Goal: Transaction & Acquisition: Download file/media

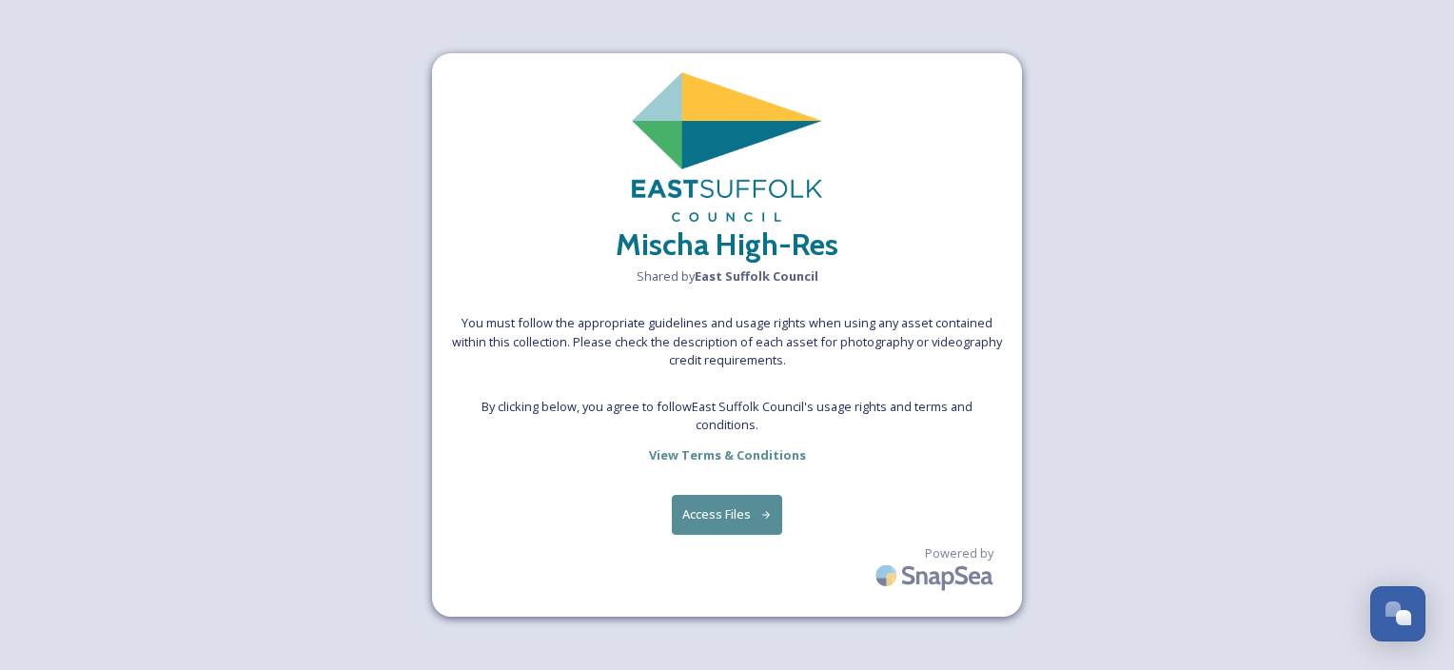
click at [755, 514] on button "Access Files" at bounding box center [727, 514] width 111 height 39
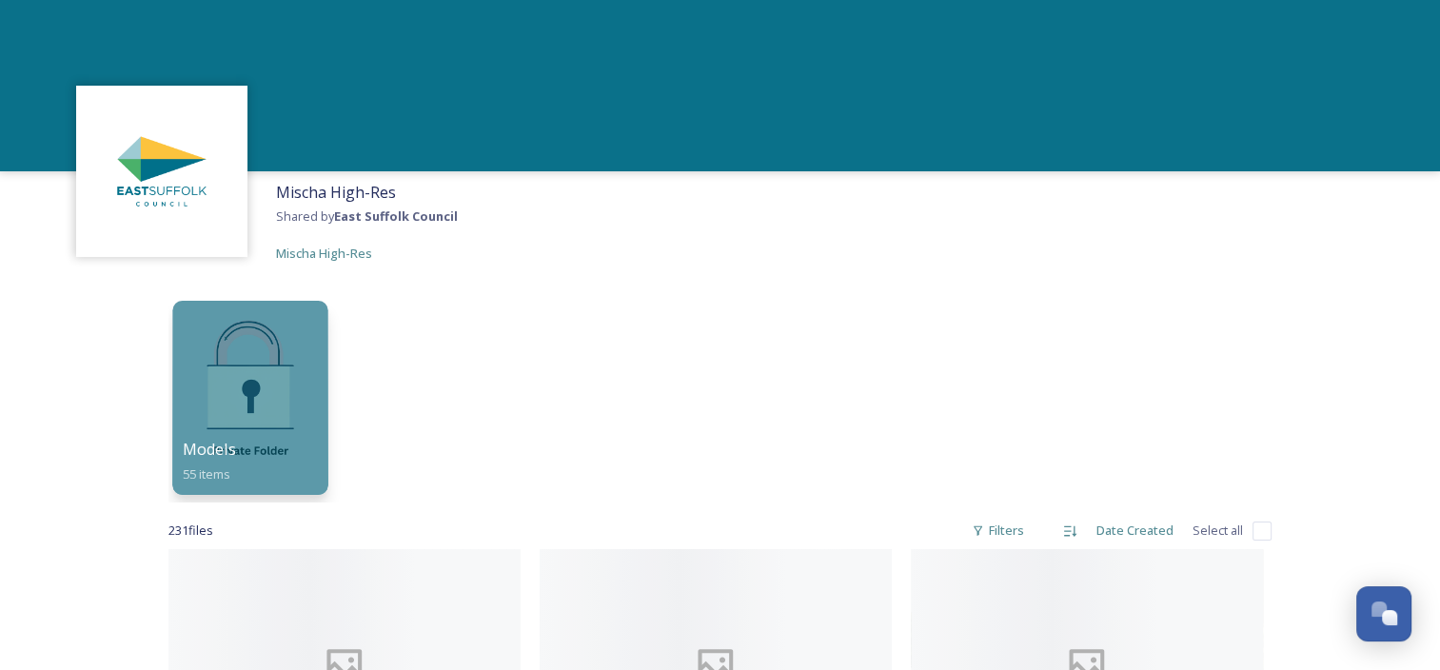
click at [249, 411] on div at bounding box center [249, 398] width 155 height 194
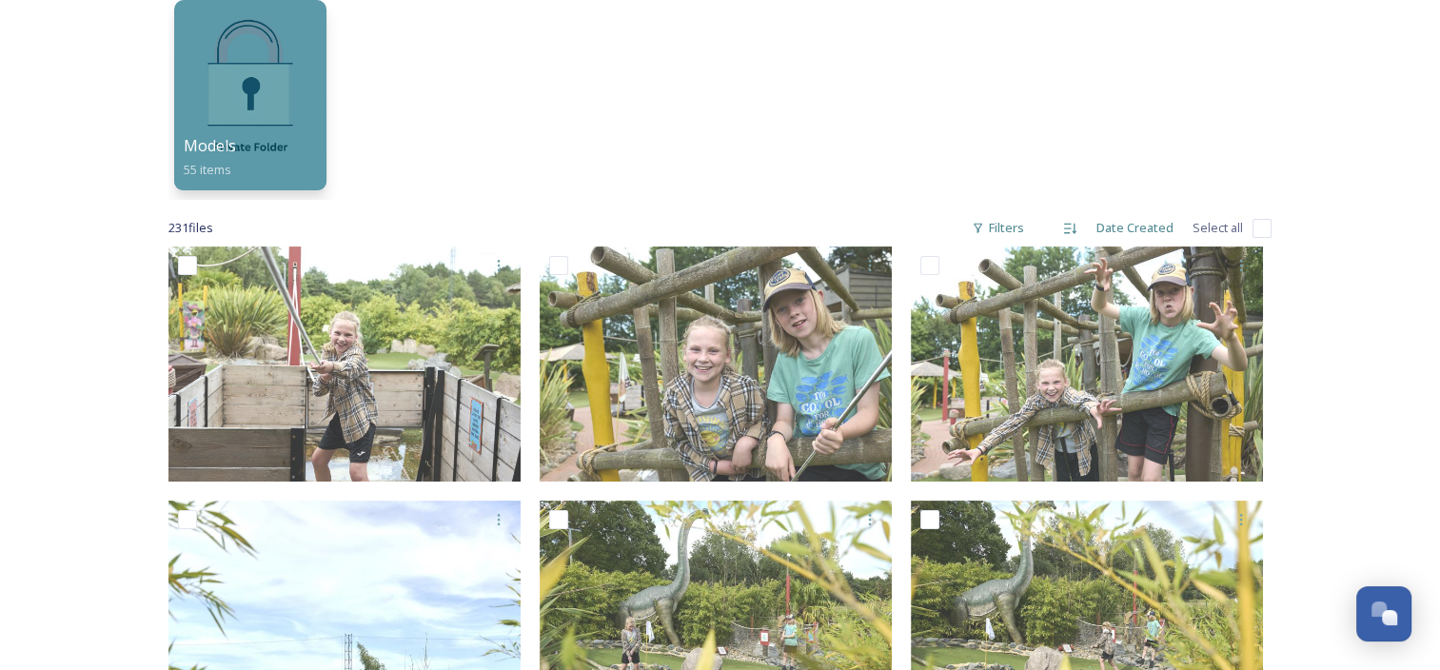
scroll to position [357, 0]
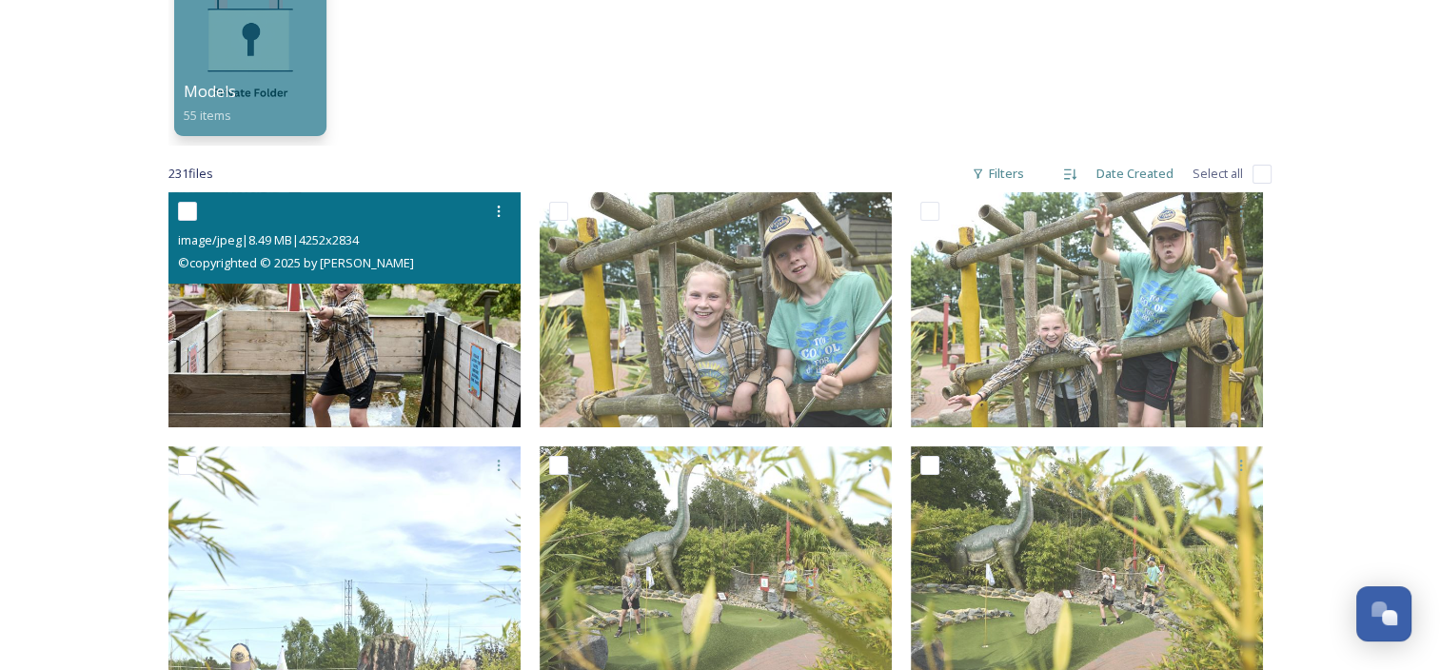
click at [384, 318] on img at bounding box center [344, 309] width 352 height 235
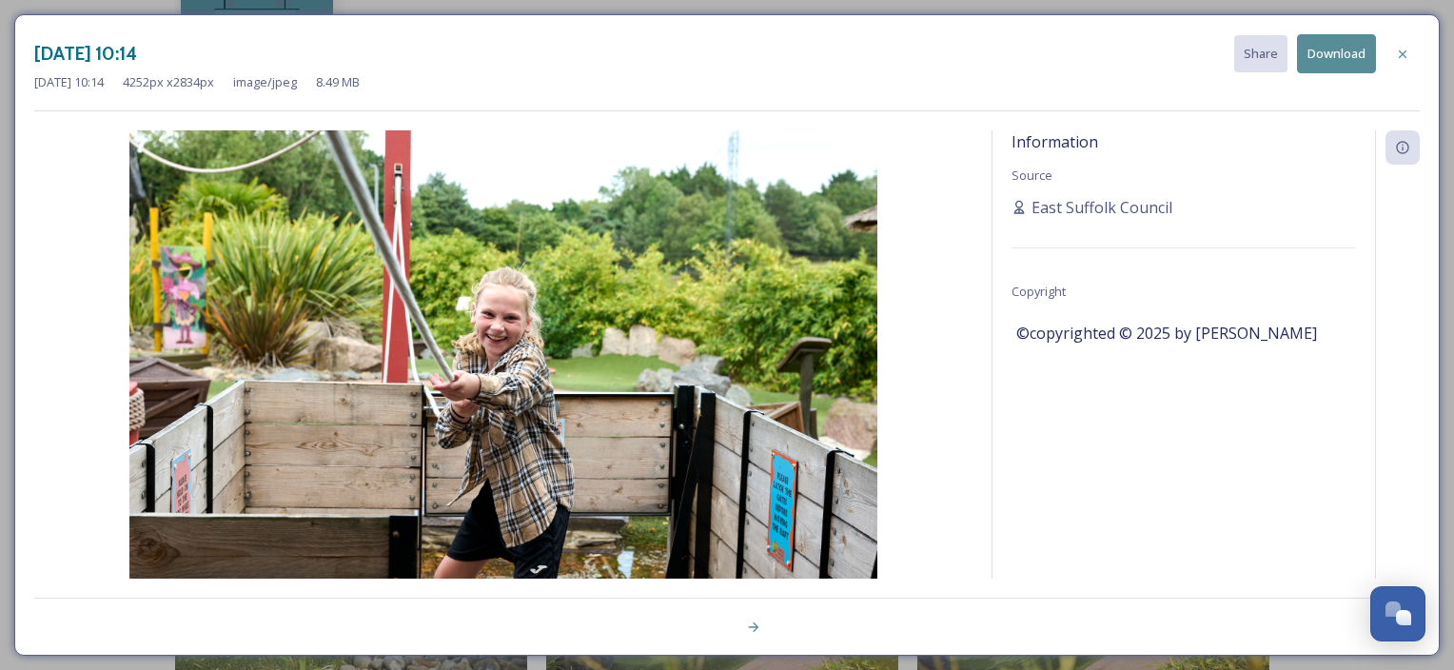
click at [1347, 49] on button "Download" at bounding box center [1336, 53] width 79 height 39
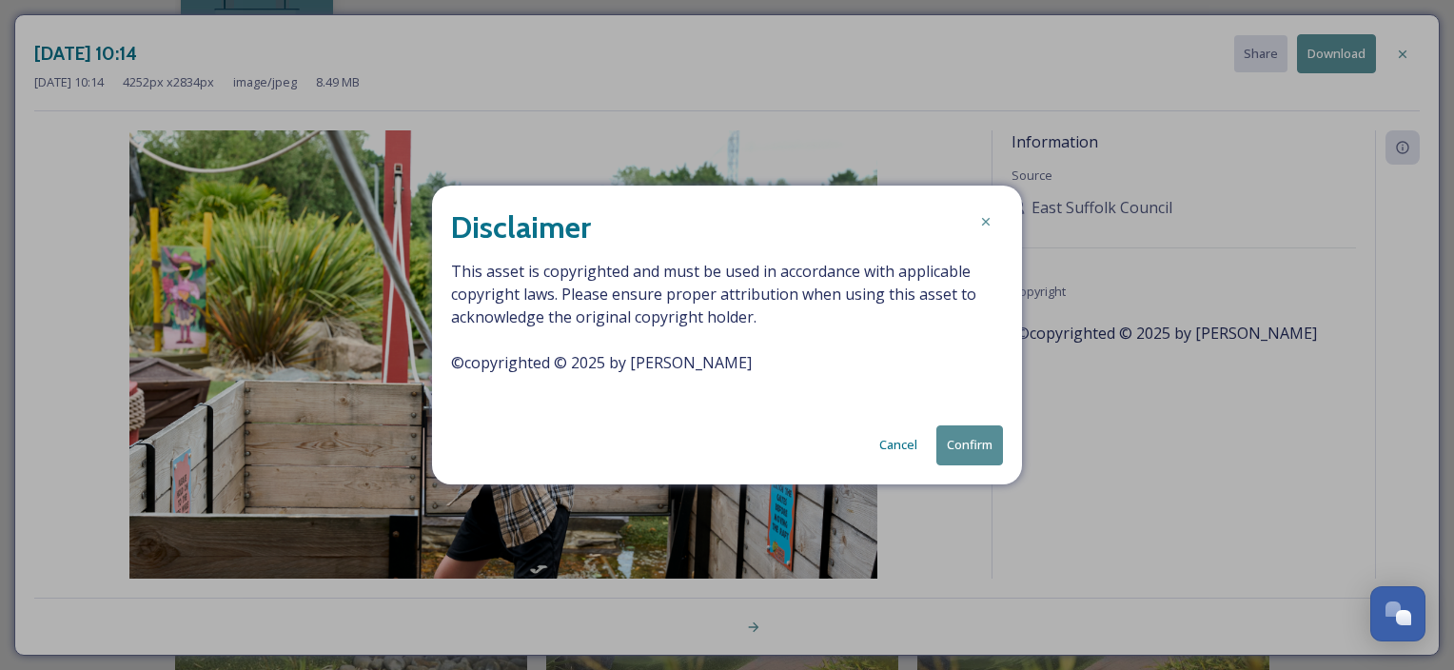
click at [956, 463] on button "Confirm" at bounding box center [970, 444] width 67 height 39
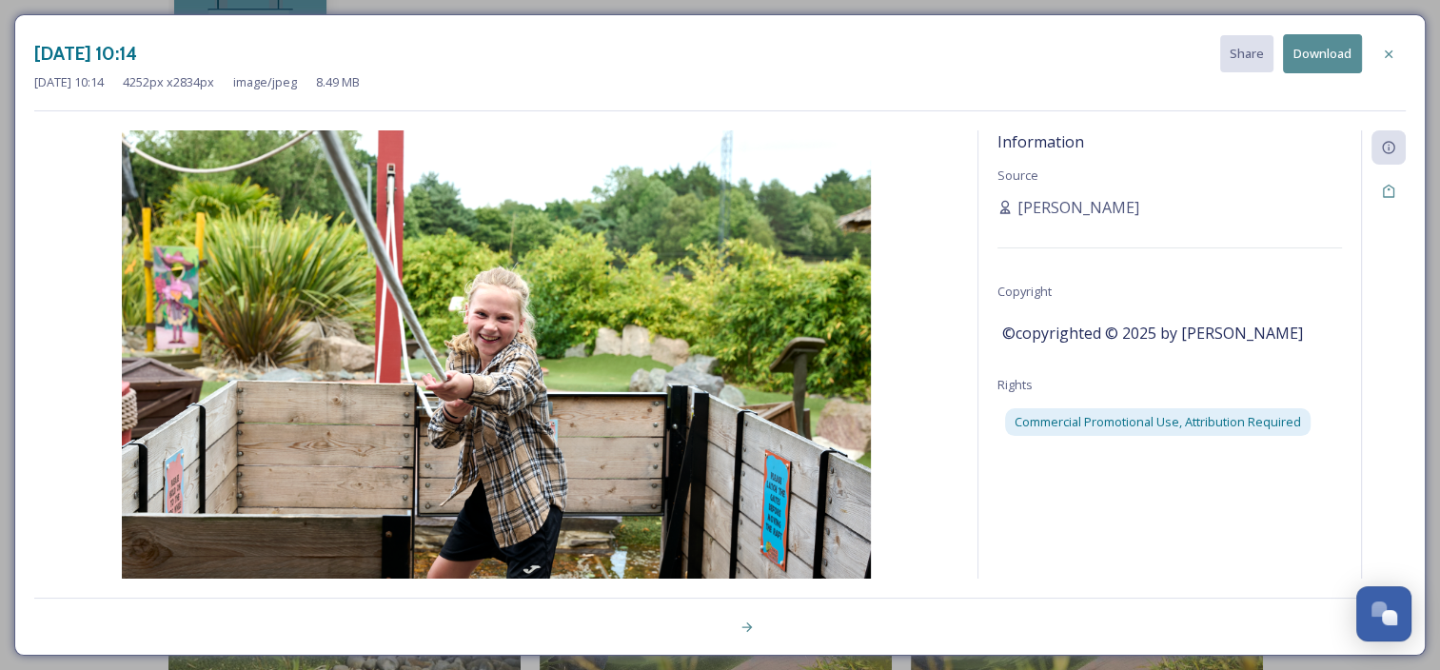
click at [1403, 251] on div at bounding box center [1383, 379] width 45 height 499
click at [746, 627] on icon at bounding box center [746, 627] width 10 height 10
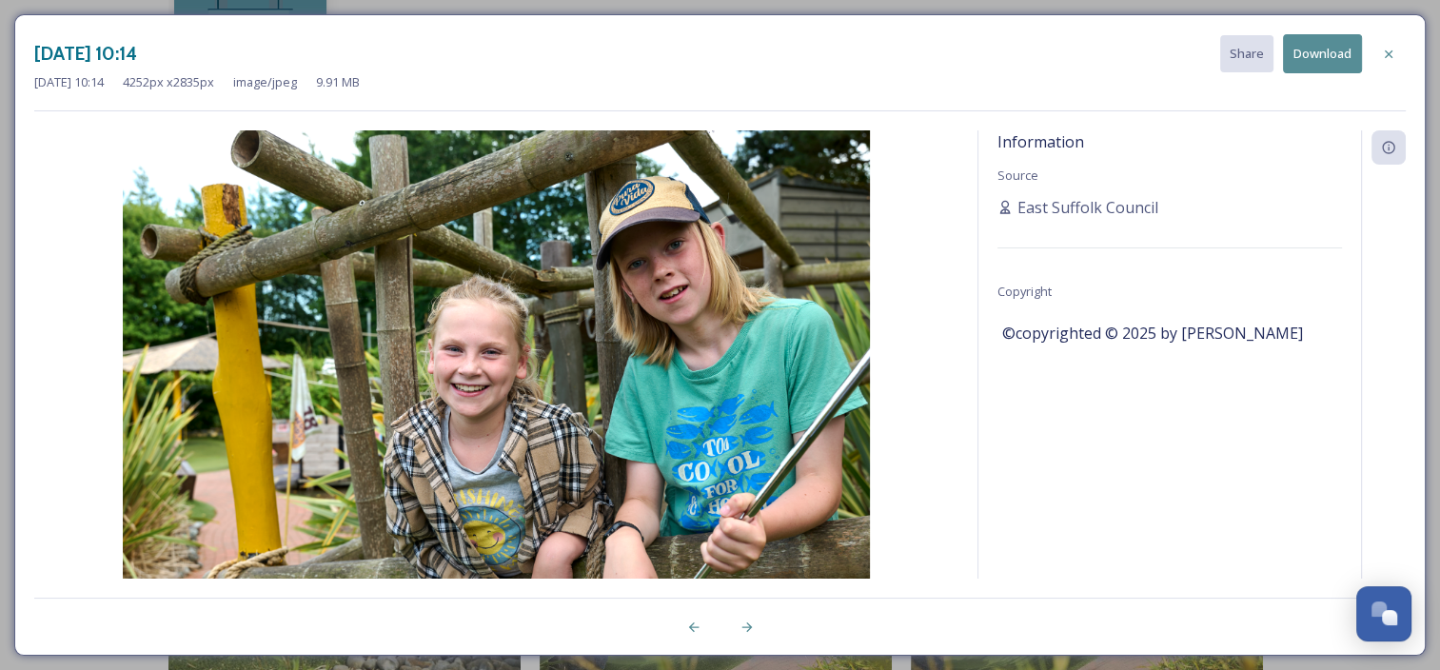
click at [1336, 53] on button "Download" at bounding box center [1322, 53] width 79 height 39
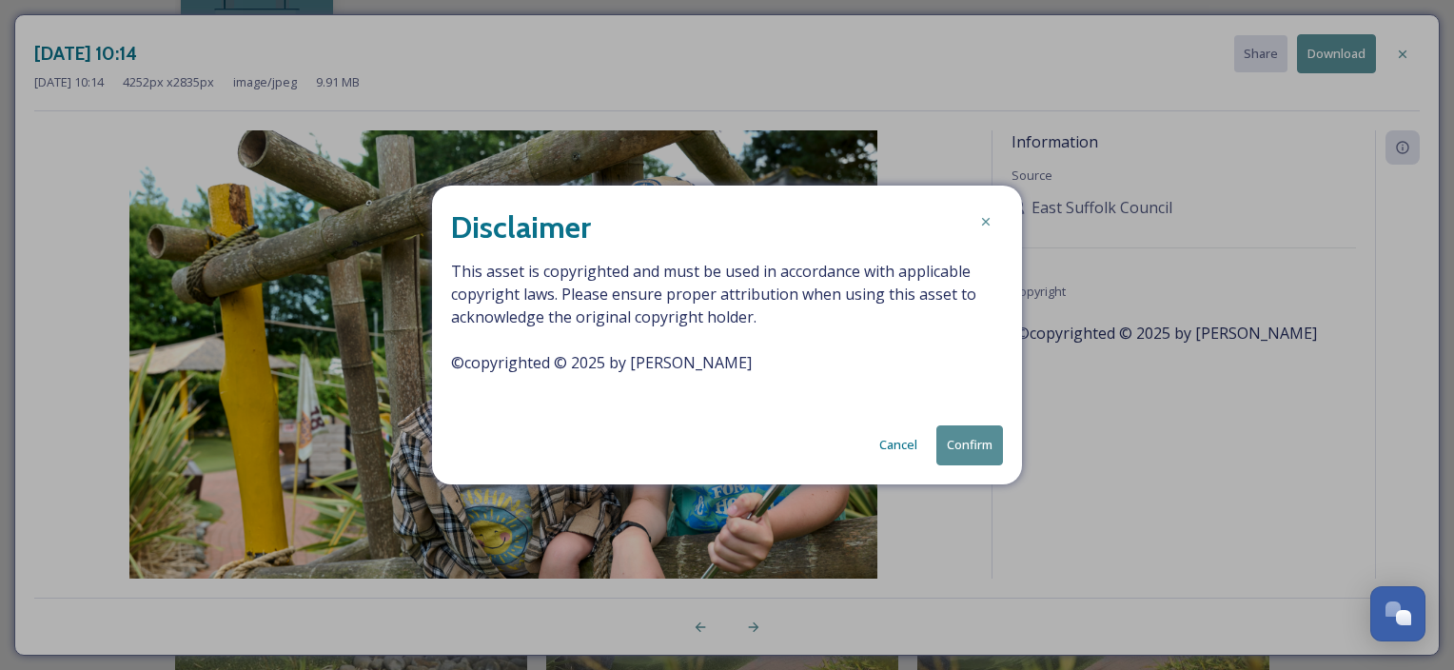
click at [962, 457] on button "Confirm" at bounding box center [970, 444] width 67 height 39
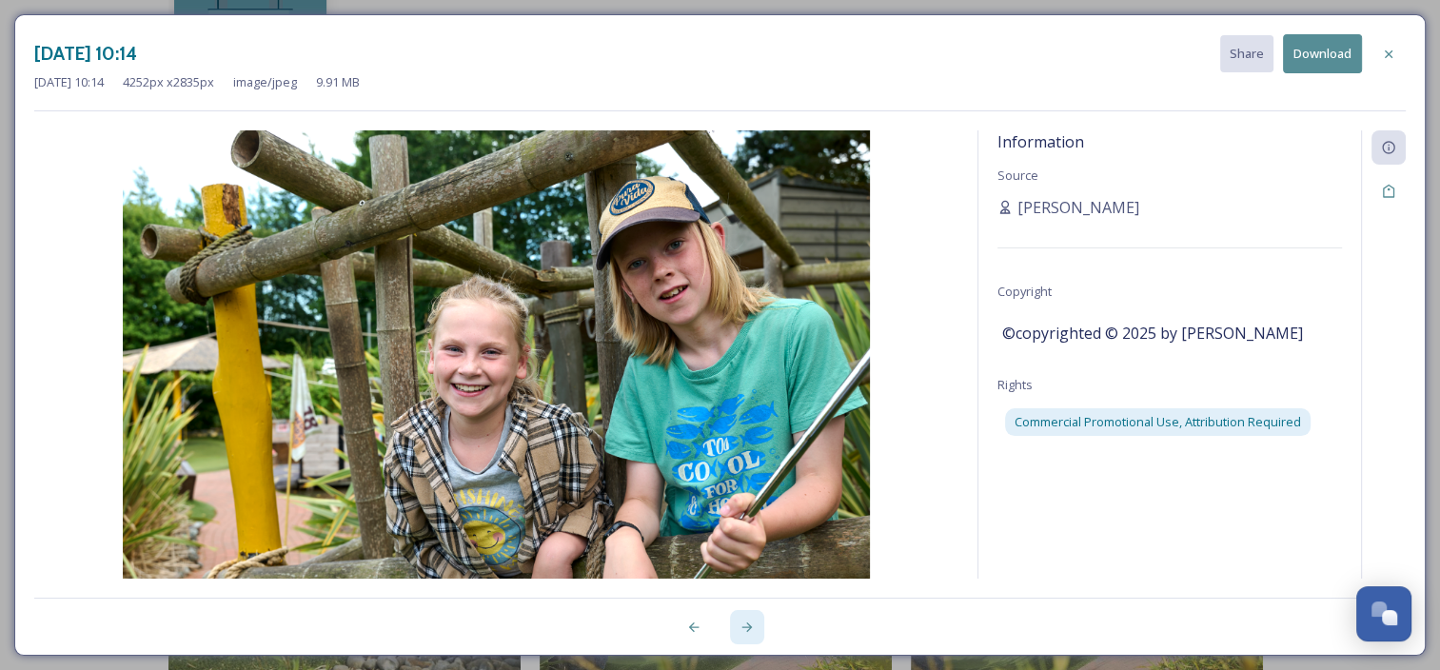
click at [759, 631] on div at bounding box center [747, 627] width 34 height 34
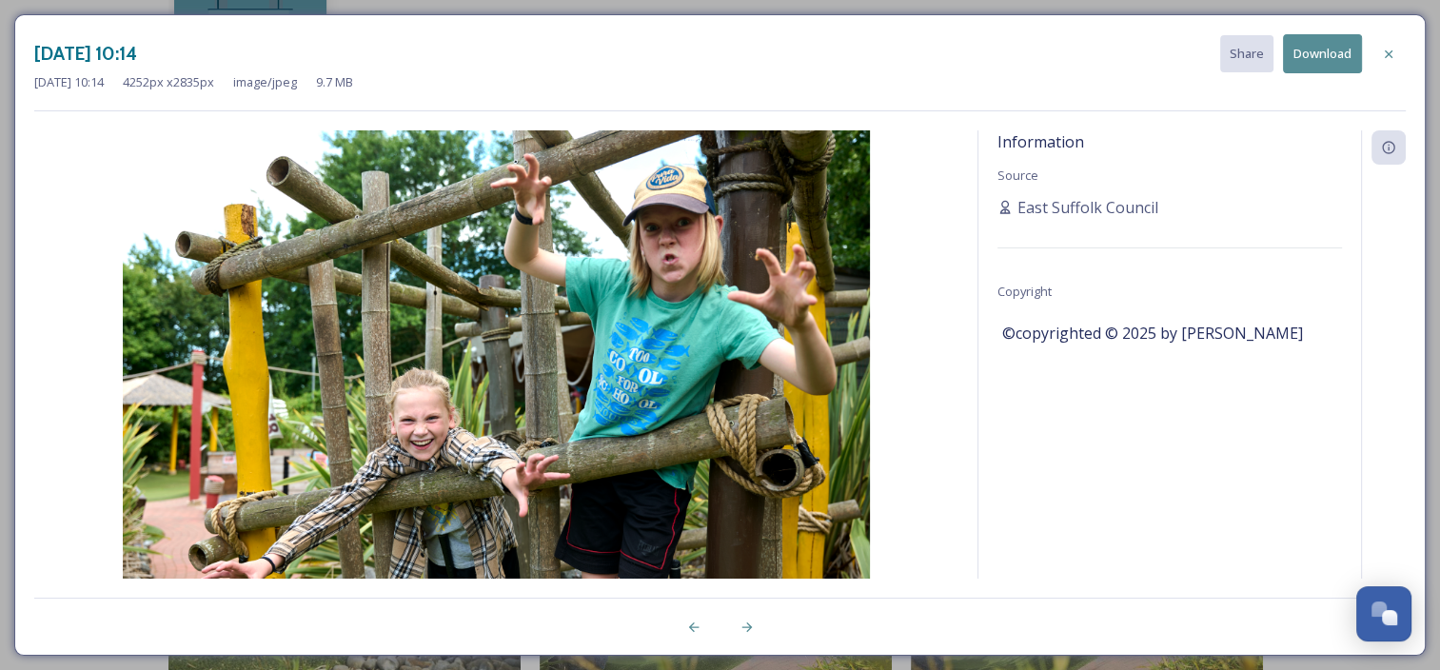
click at [1302, 69] on button "Download" at bounding box center [1322, 53] width 79 height 39
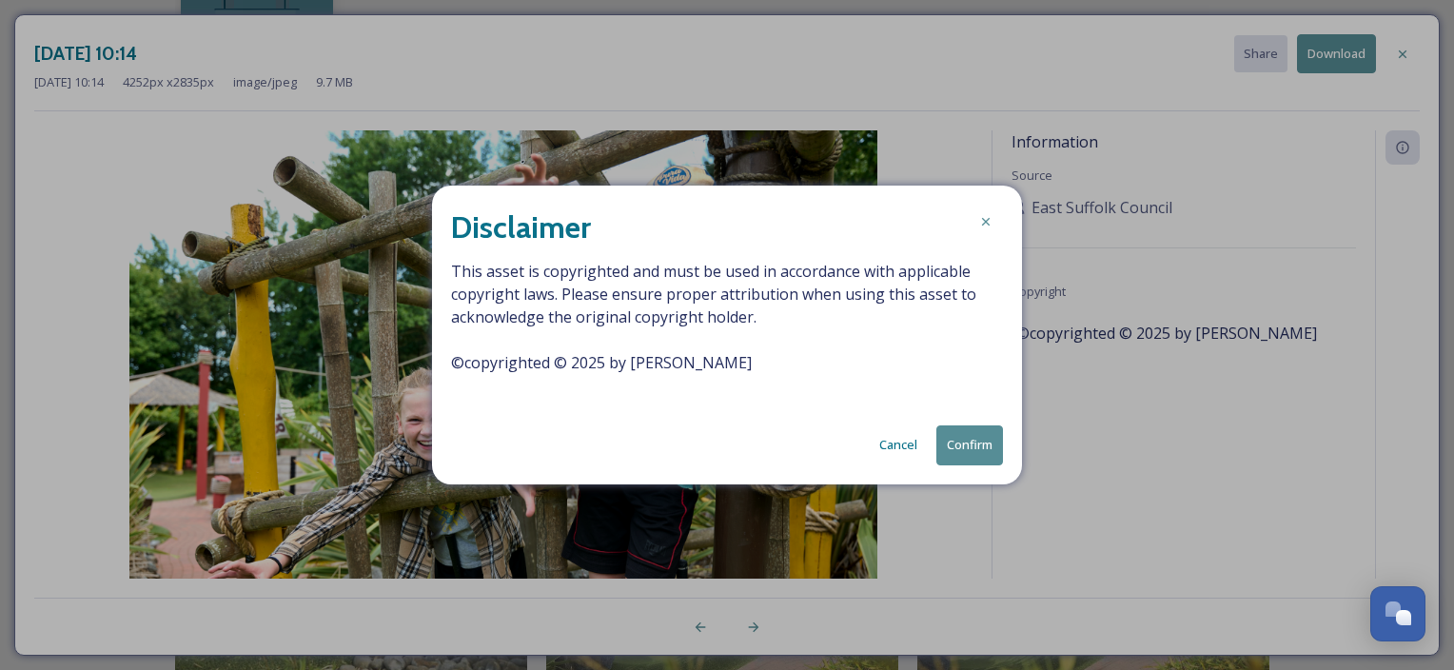
click at [962, 449] on button "Confirm" at bounding box center [970, 444] width 67 height 39
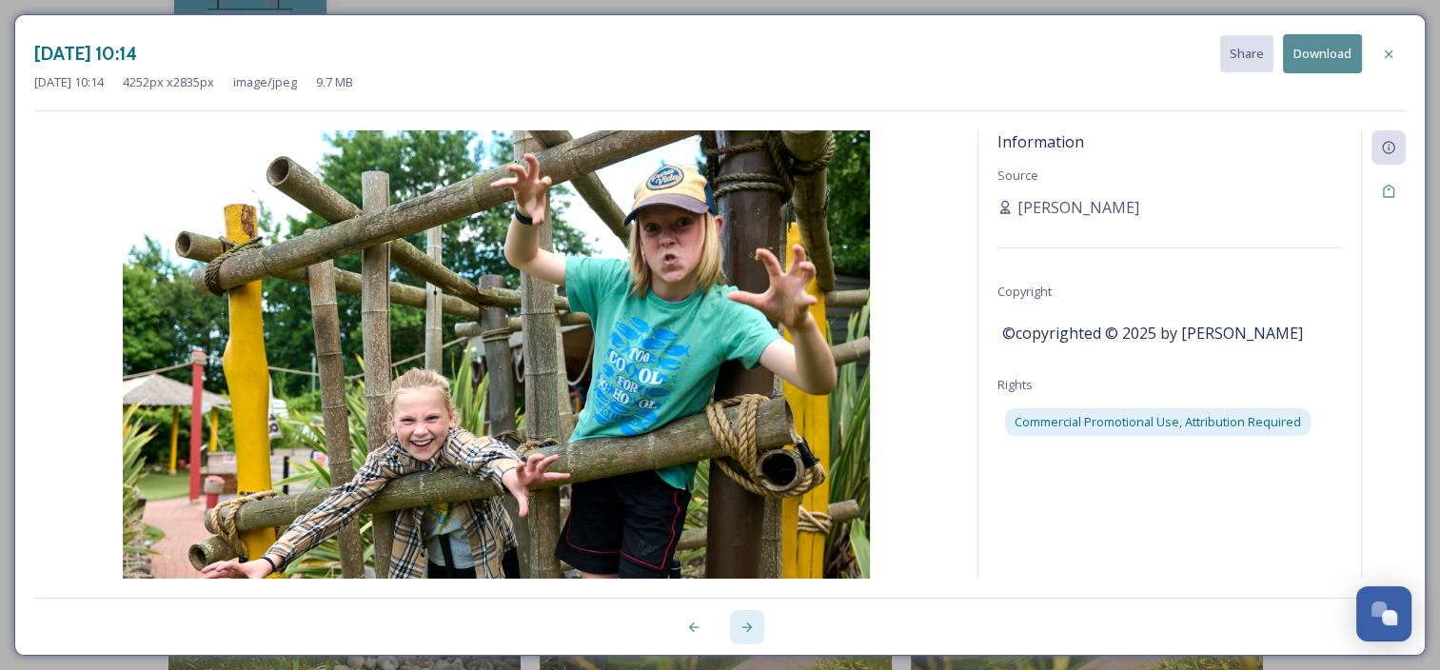
click at [748, 622] on icon at bounding box center [746, 627] width 15 height 15
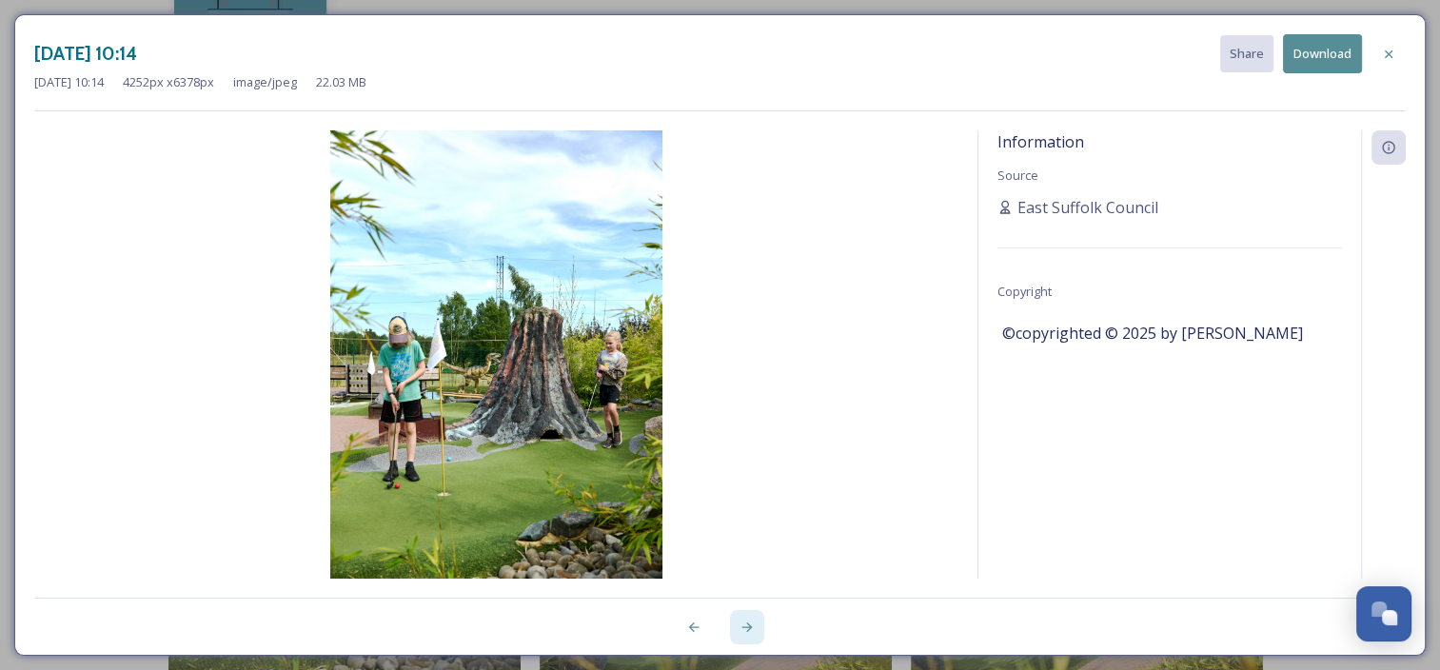
click at [741, 624] on icon at bounding box center [746, 627] width 15 height 15
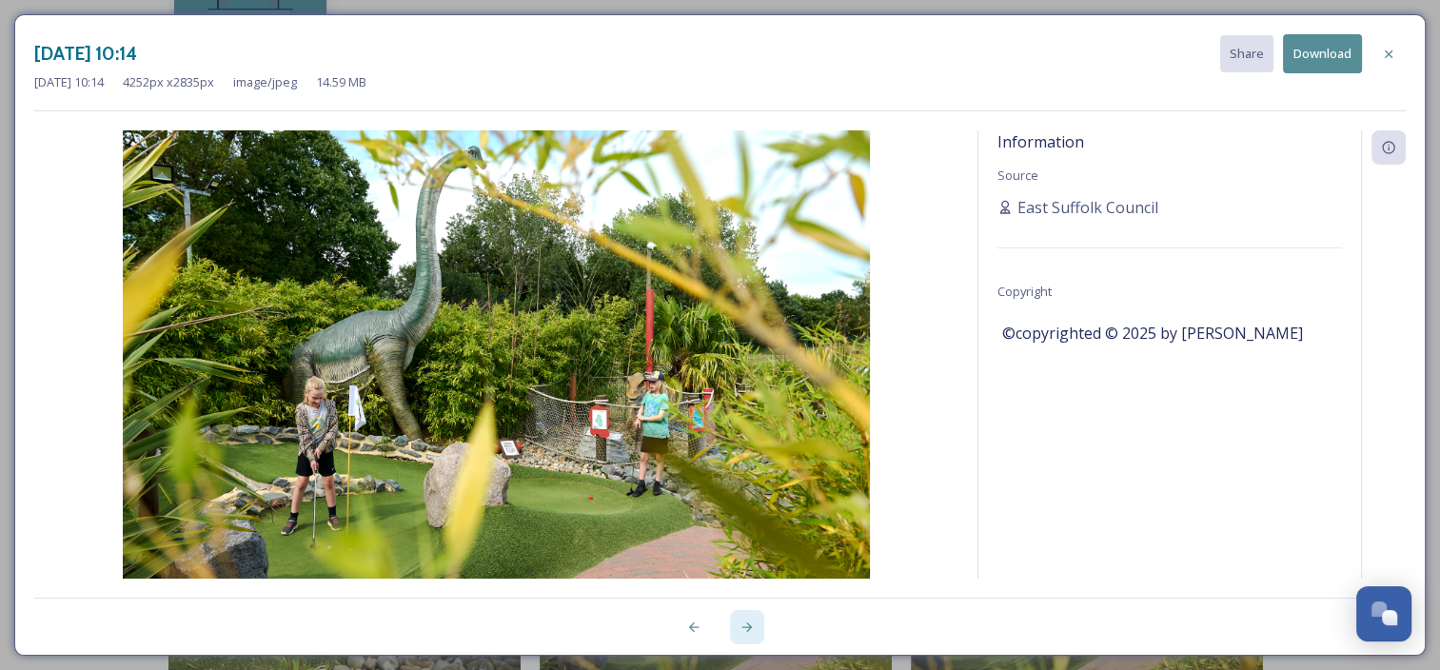
click at [741, 624] on icon at bounding box center [746, 627] width 15 height 15
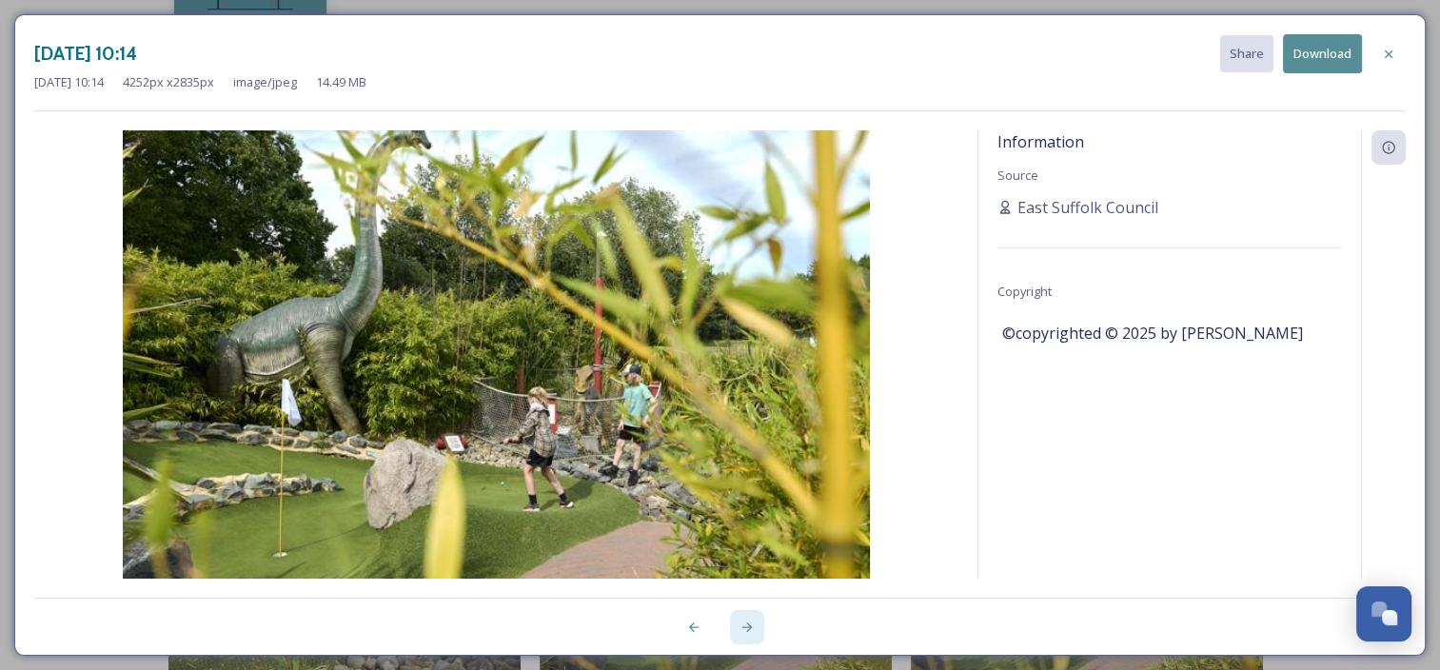
click at [741, 624] on icon at bounding box center [746, 627] width 15 height 15
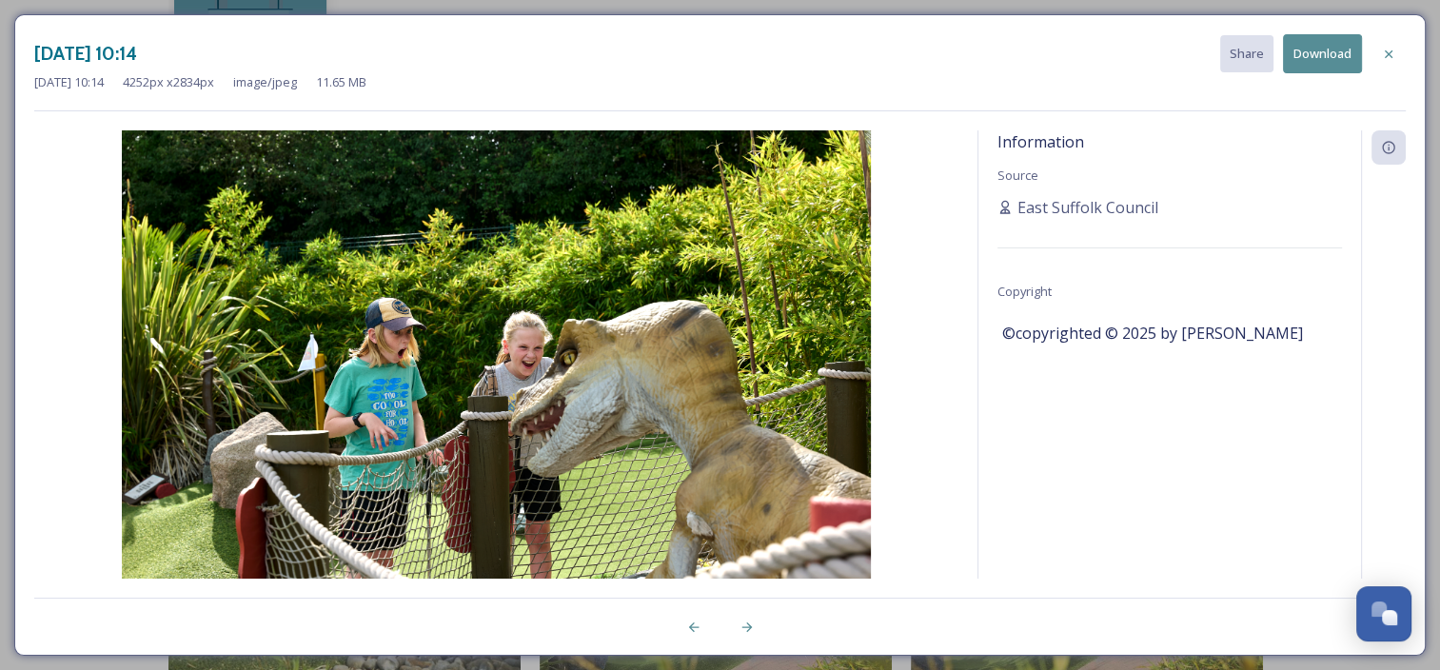
click at [1337, 48] on button "Download" at bounding box center [1322, 53] width 79 height 39
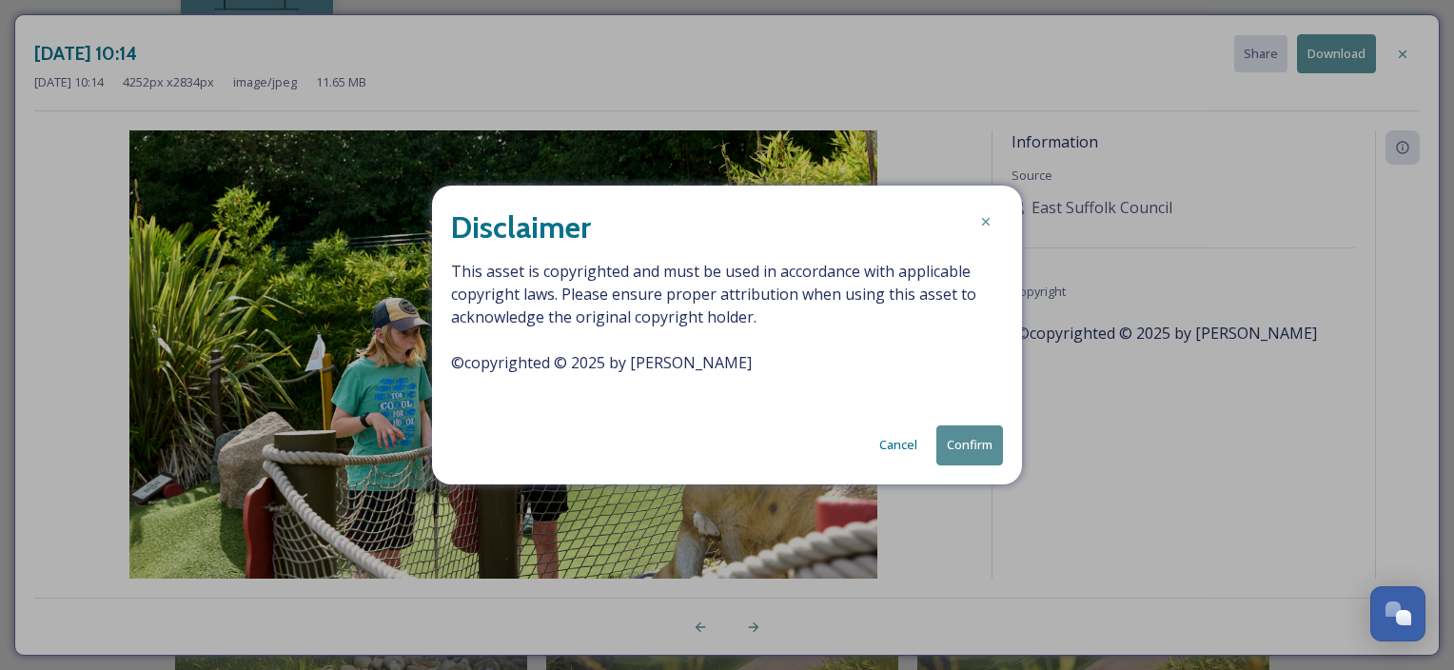
click at [948, 457] on button "Confirm" at bounding box center [970, 444] width 67 height 39
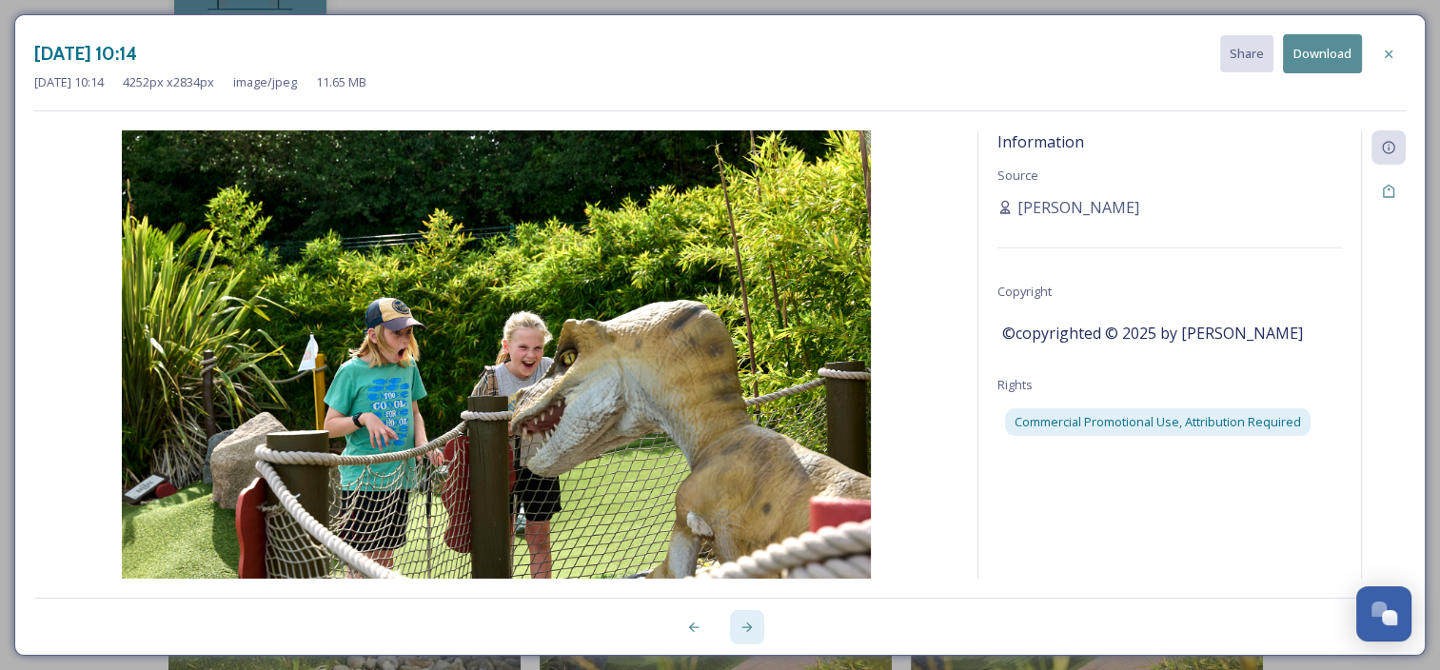
click at [758, 629] on div at bounding box center [747, 627] width 34 height 34
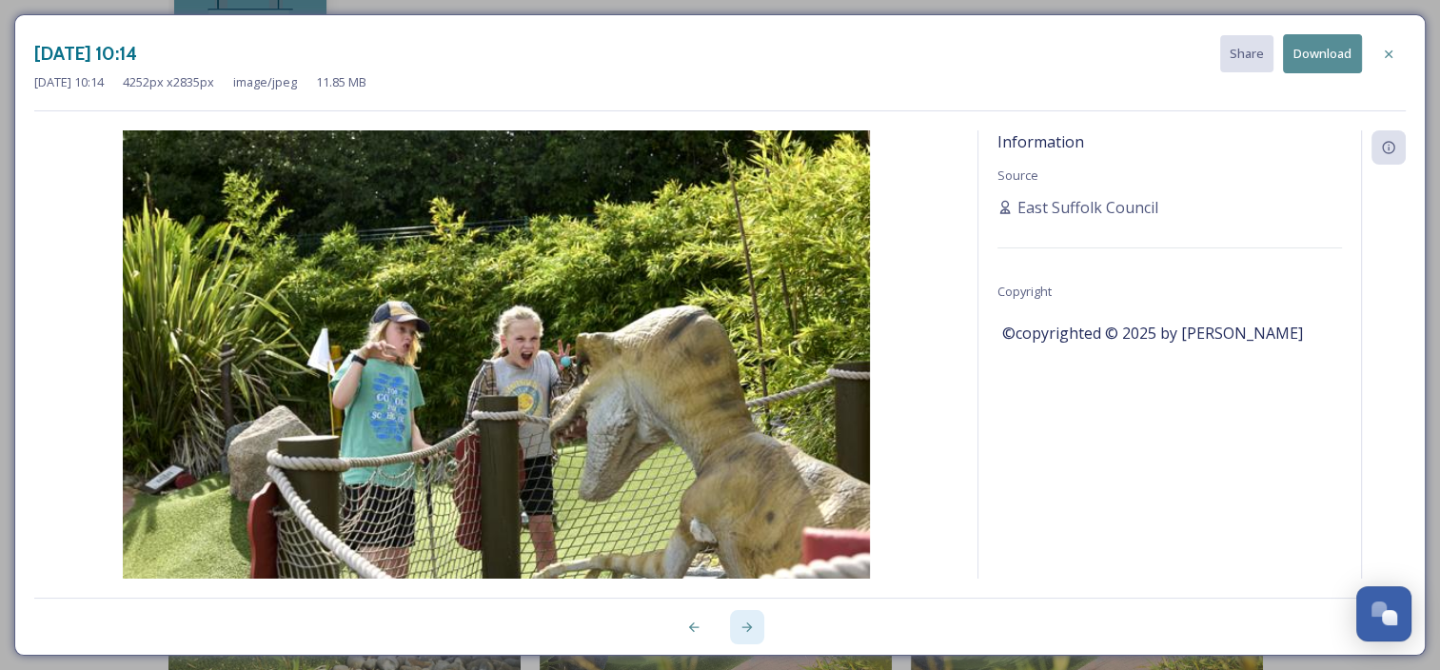
click at [758, 629] on div at bounding box center [747, 627] width 34 height 34
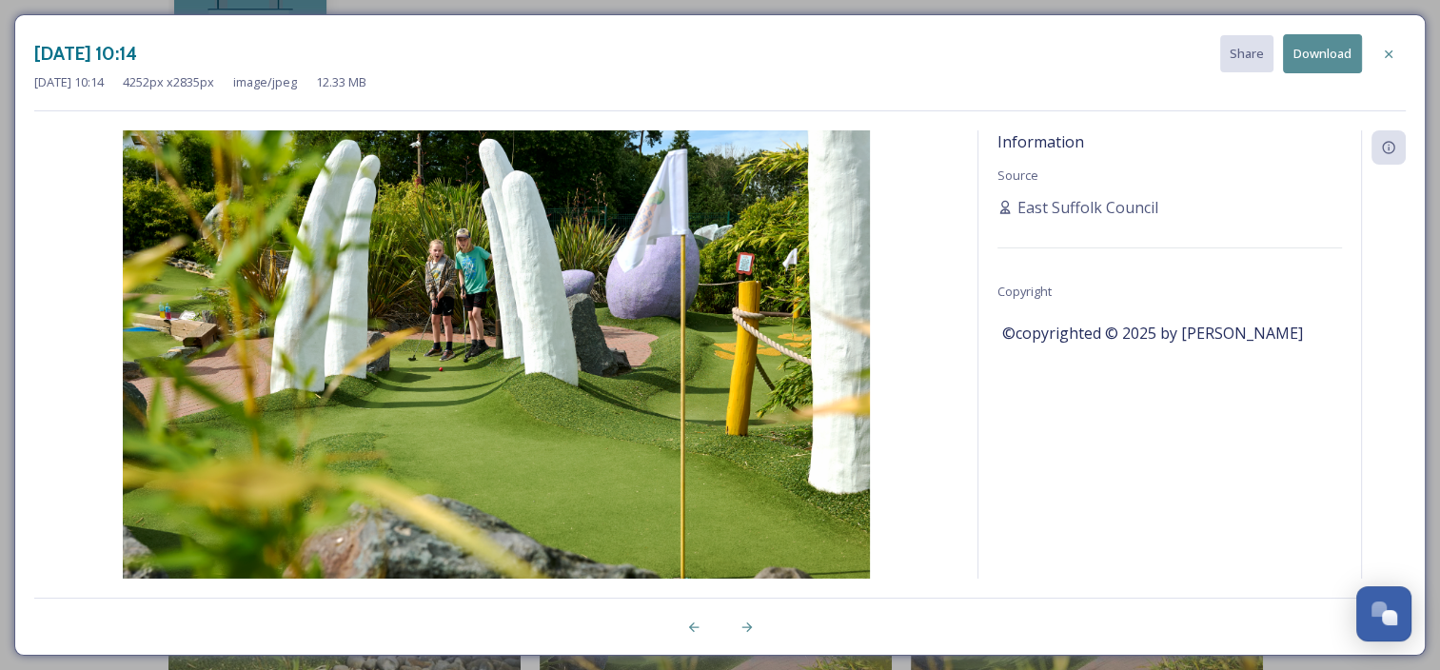
click at [1308, 49] on button "Download" at bounding box center [1322, 53] width 79 height 39
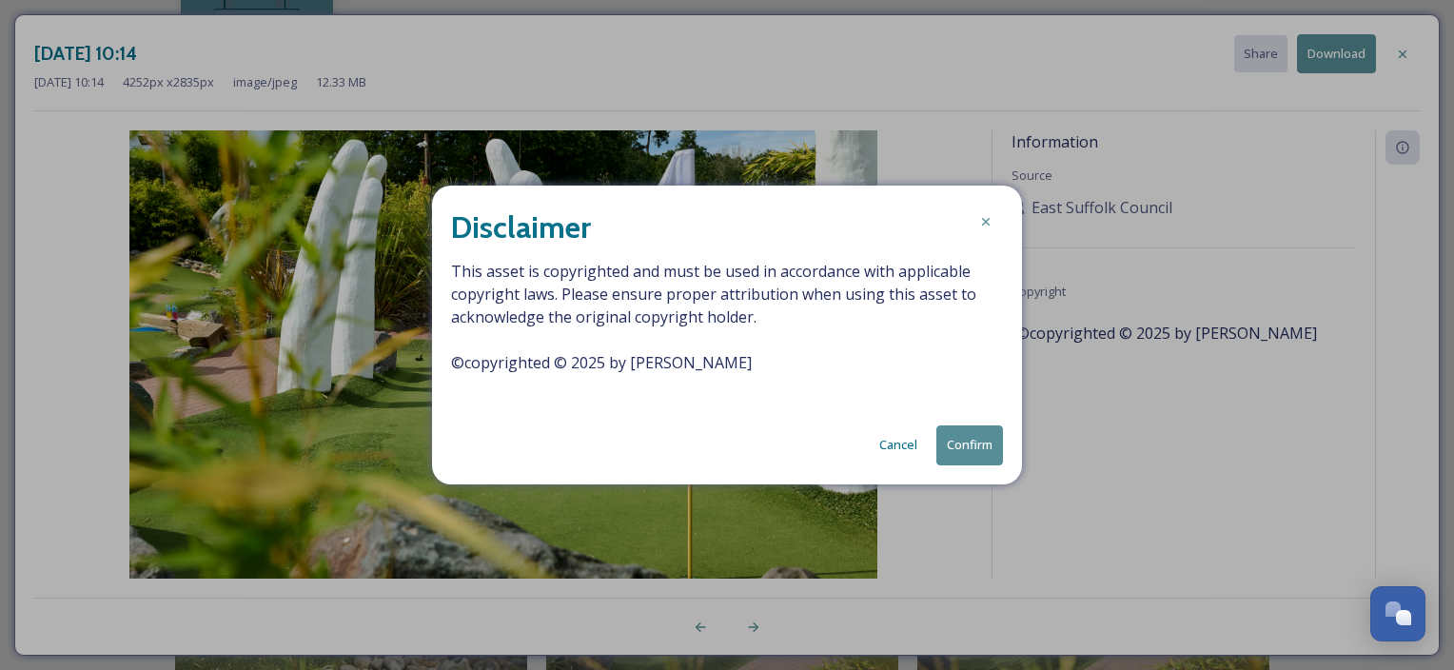
click at [942, 454] on button "Confirm" at bounding box center [970, 444] width 67 height 39
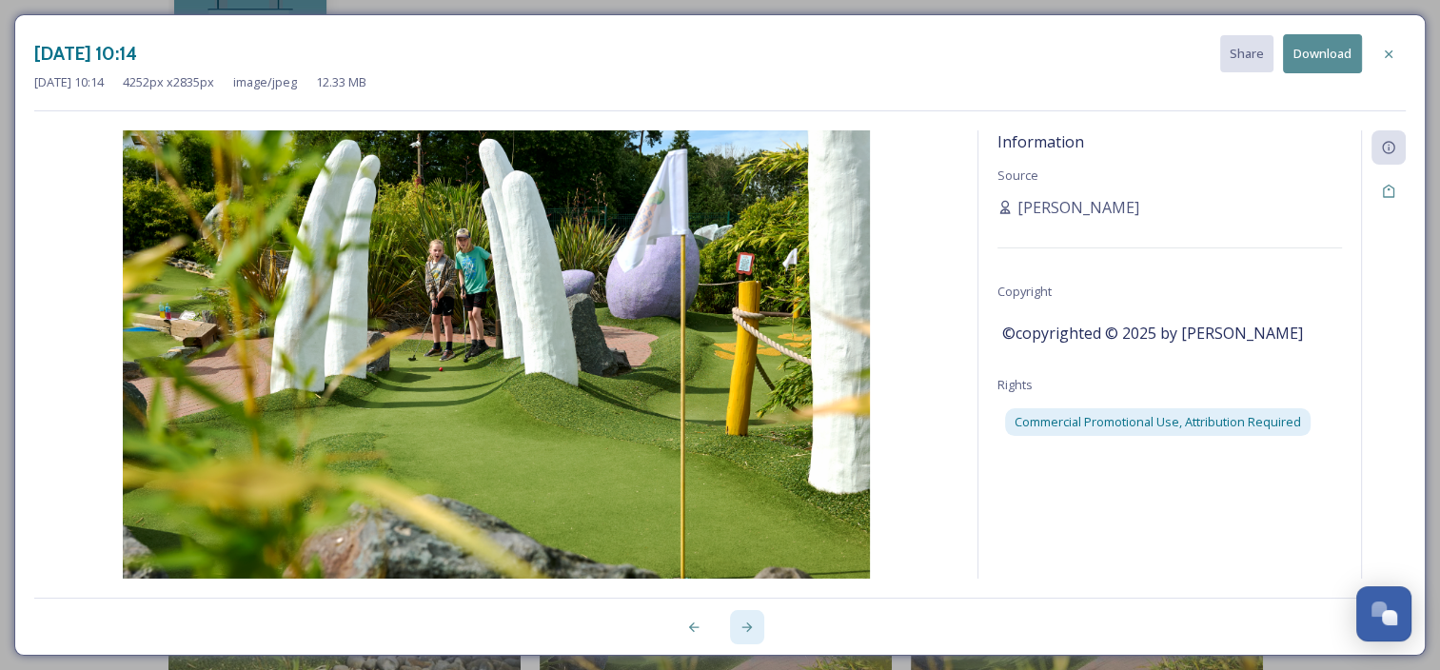
click at [754, 626] on icon at bounding box center [746, 627] width 15 height 15
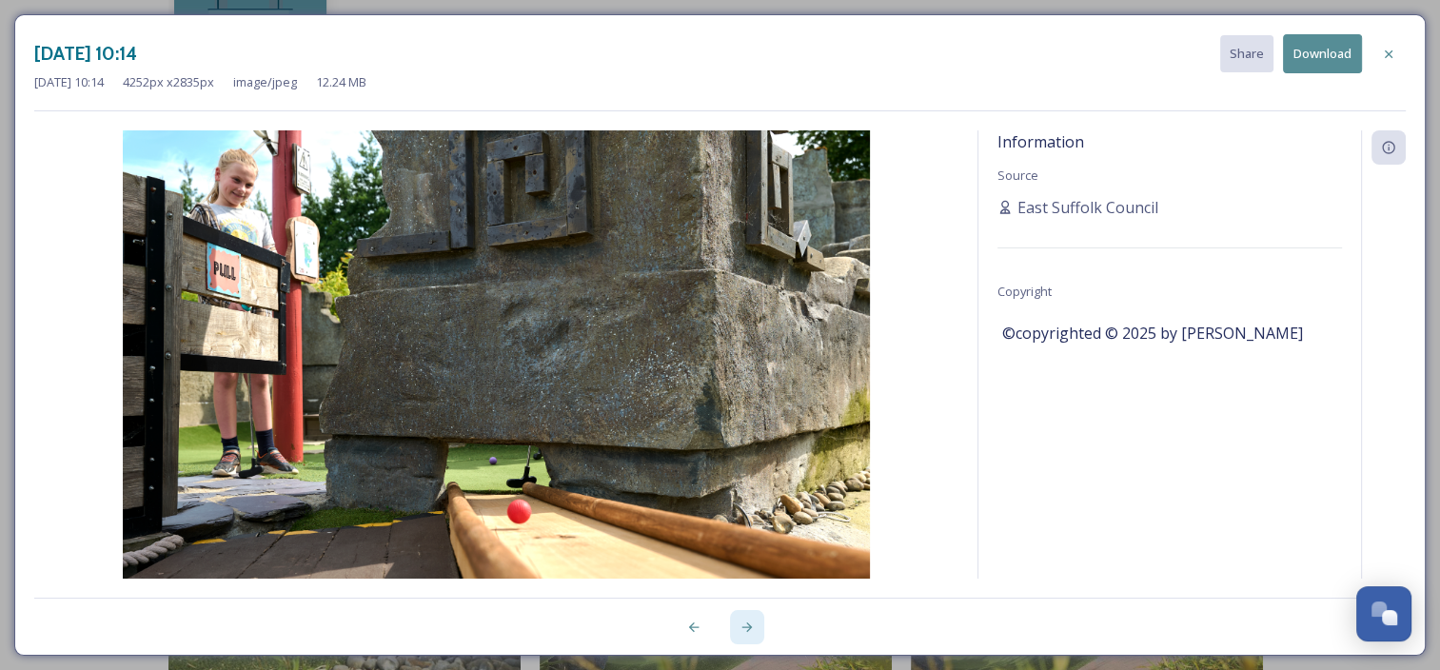
click at [754, 626] on icon at bounding box center [746, 627] width 15 height 15
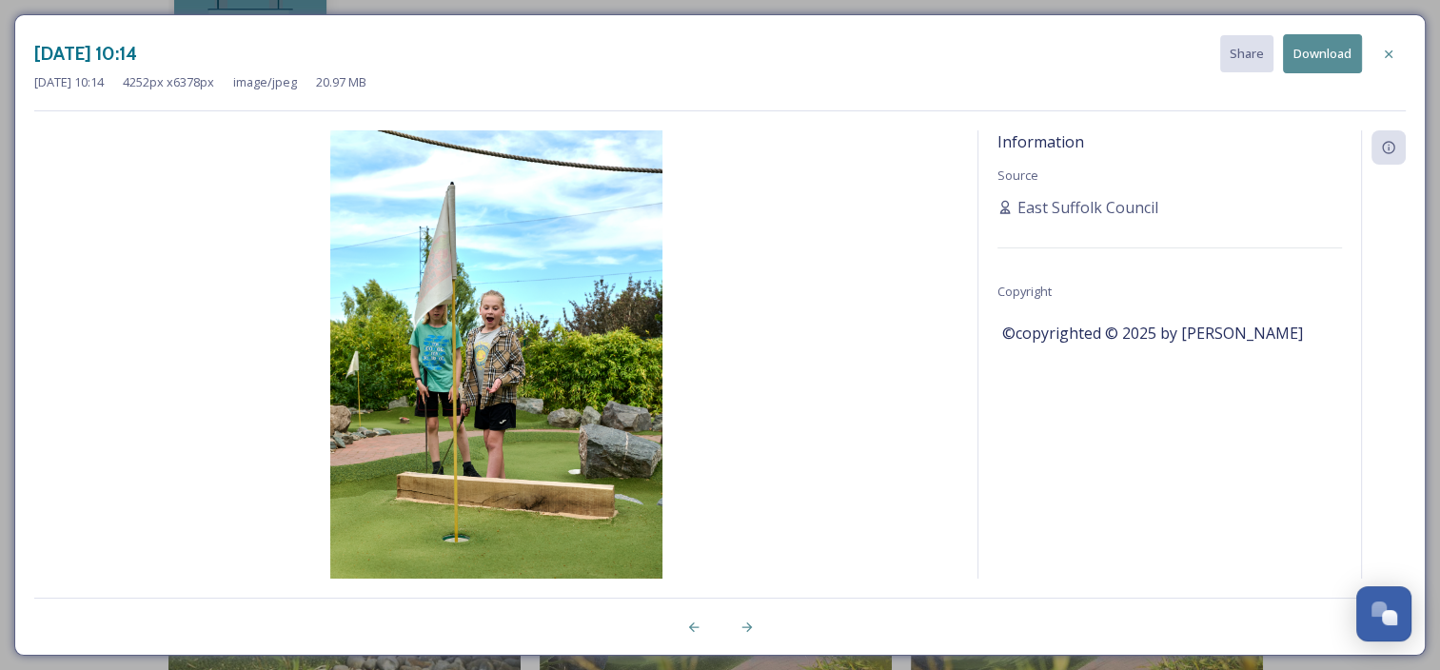
click at [1303, 59] on button "Download" at bounding box center [1322, 53] width 79 height 39
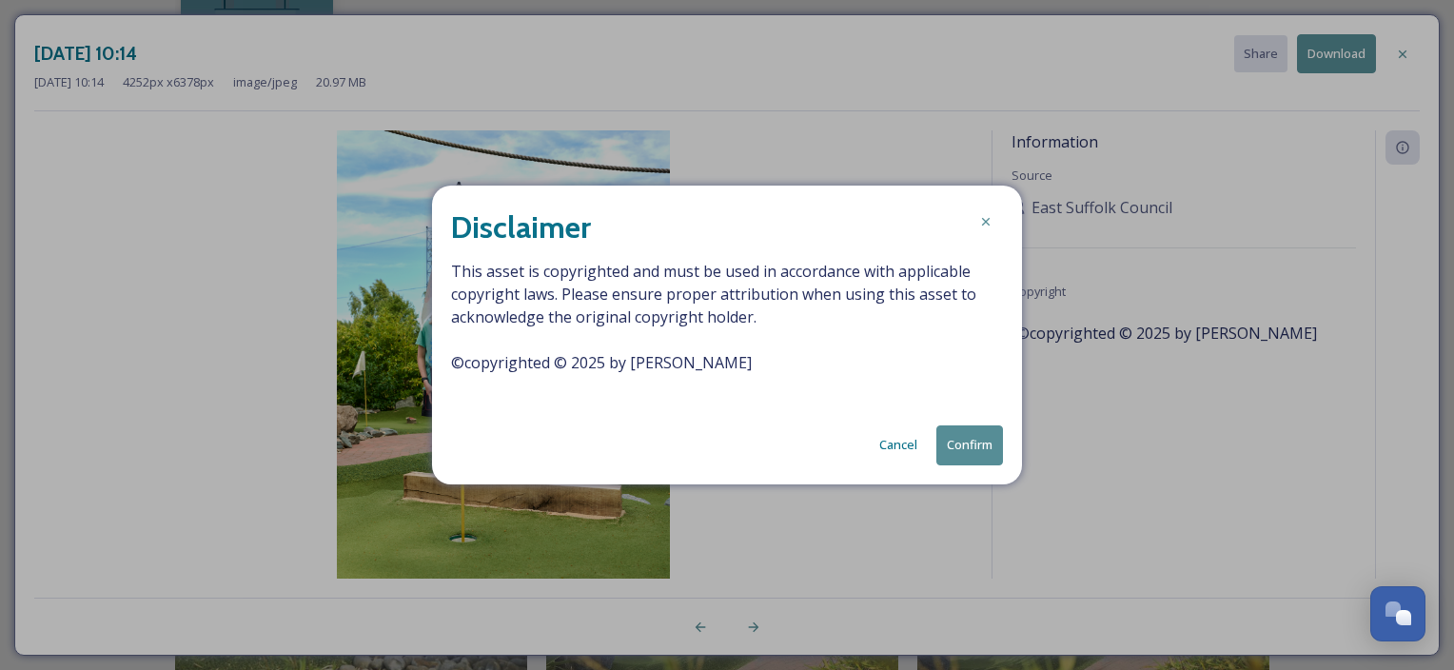
click at [961, 453] on button "Confirm" at bounding box center [970, 444] width 67 height 39
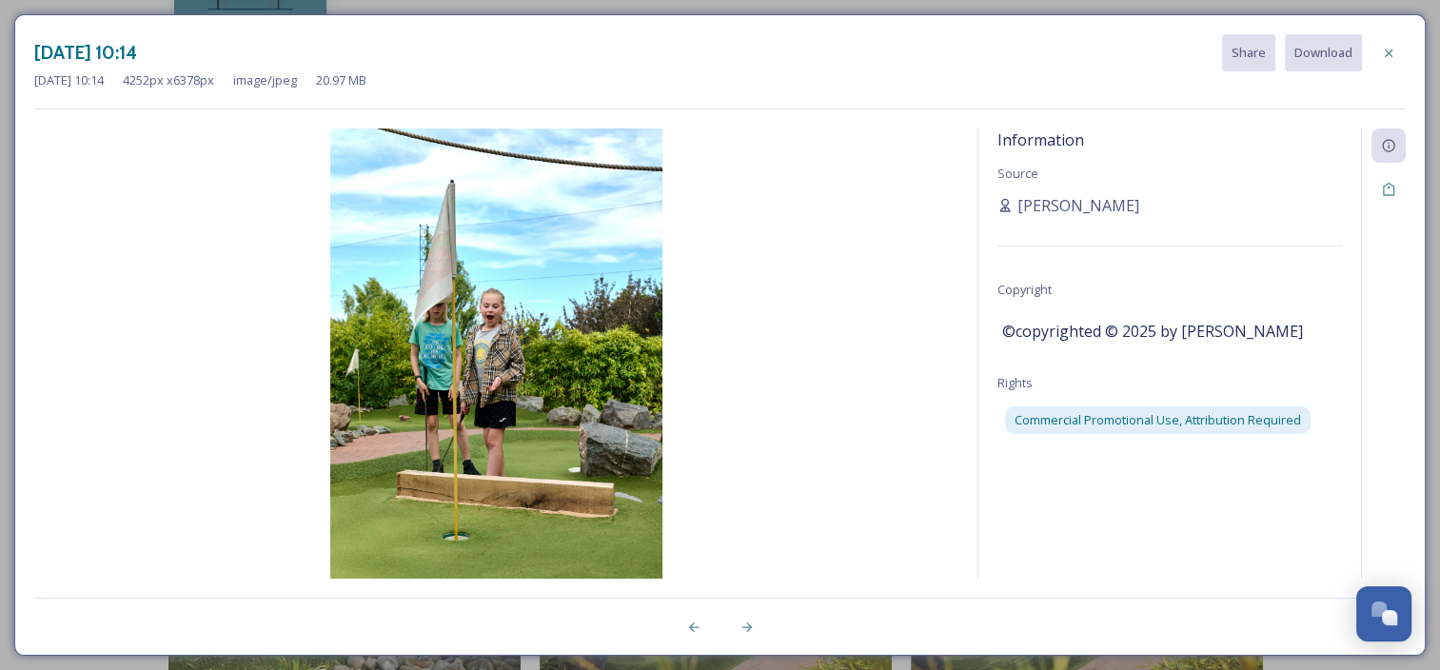
click at [760, 625] on div at bounding box center [747, 627] width 34 height 34
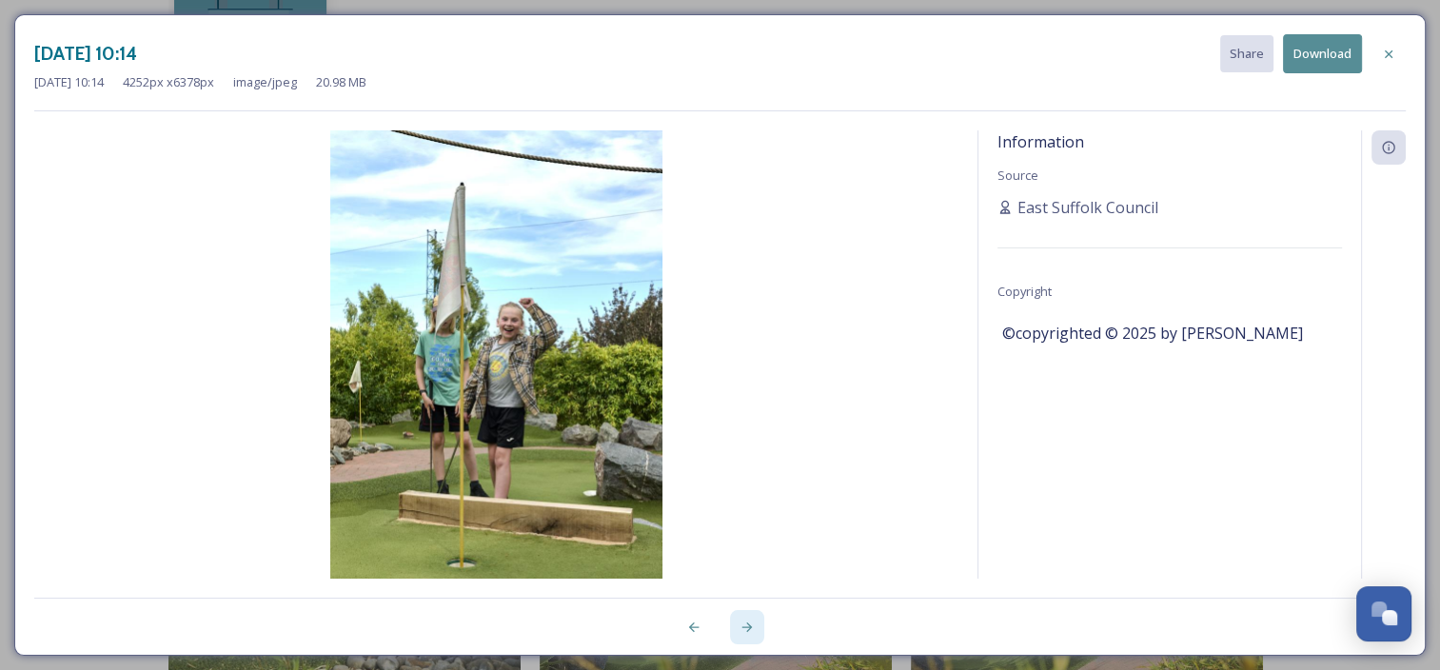
click at [760, 625] on div at bounding box center [747, 627] width 34 height 34
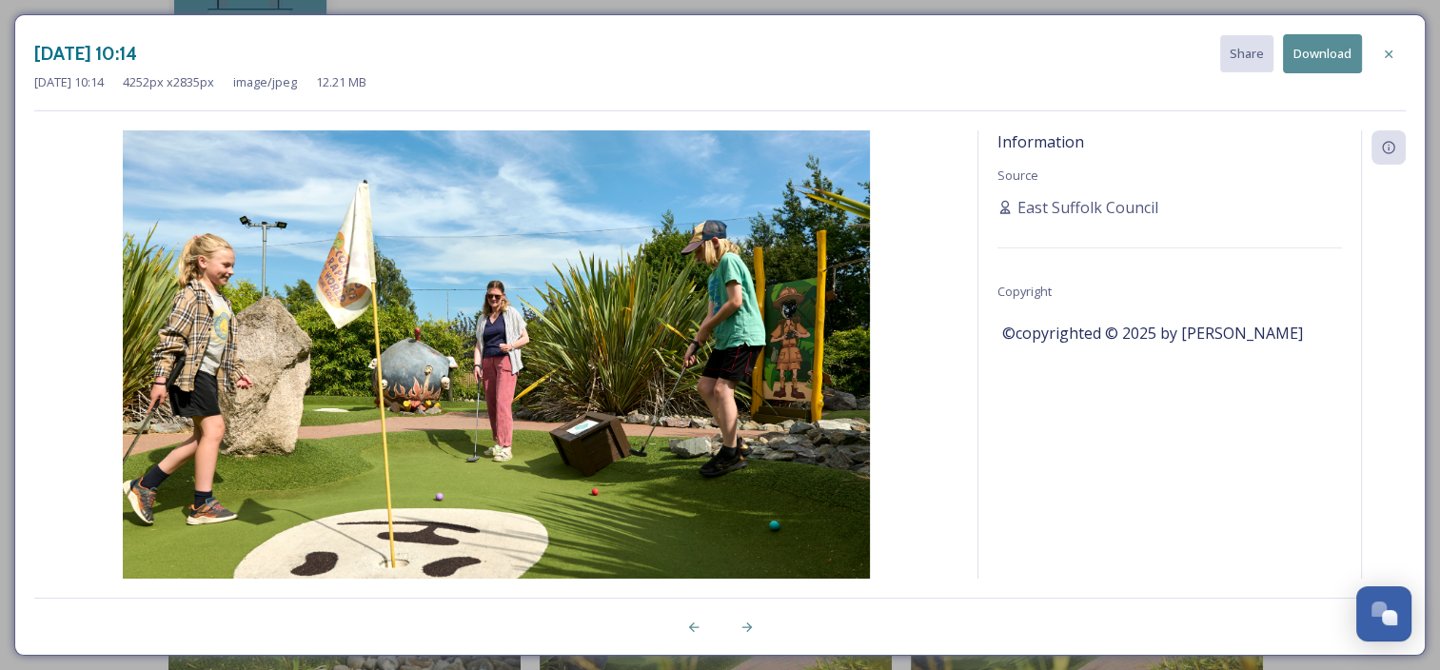
click at [1329, 58] on button "Download" at bounding box center [1322, 53] width 79 height 39
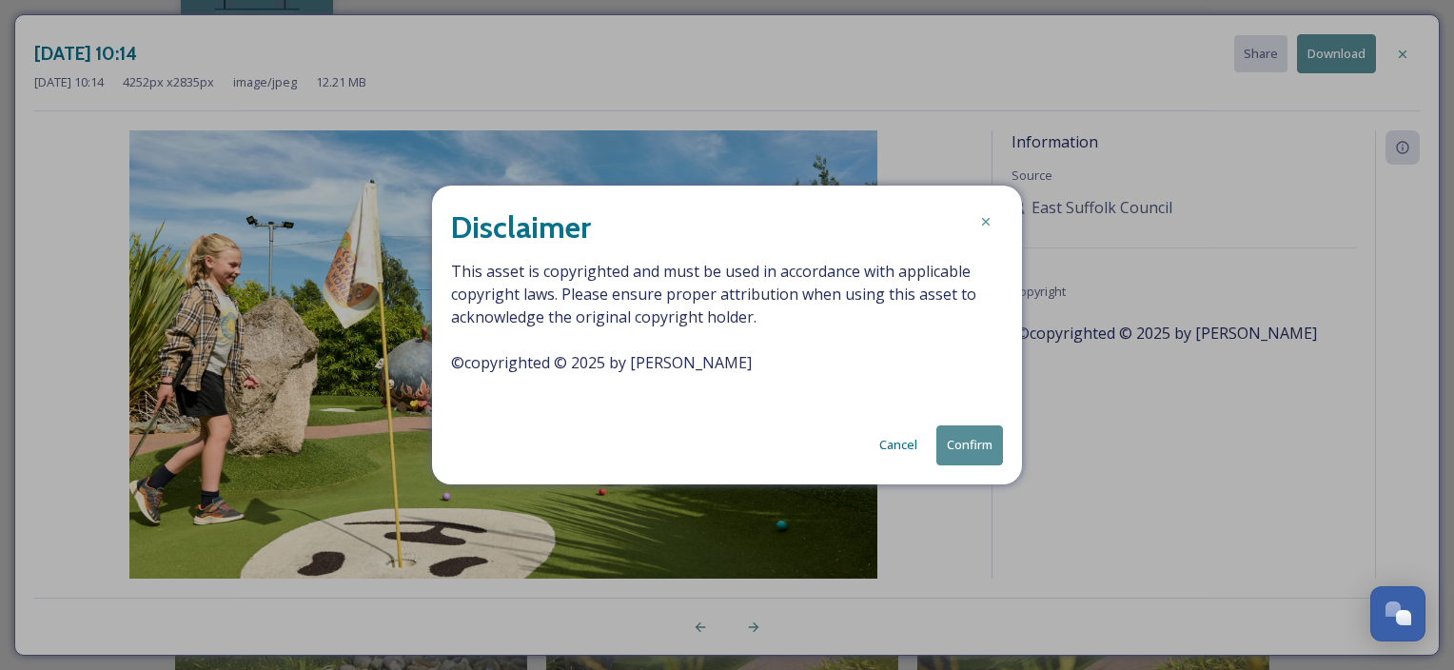
click at [980, 438] on button "Confirm" at bounding box center [970, 444] width 67 height 39
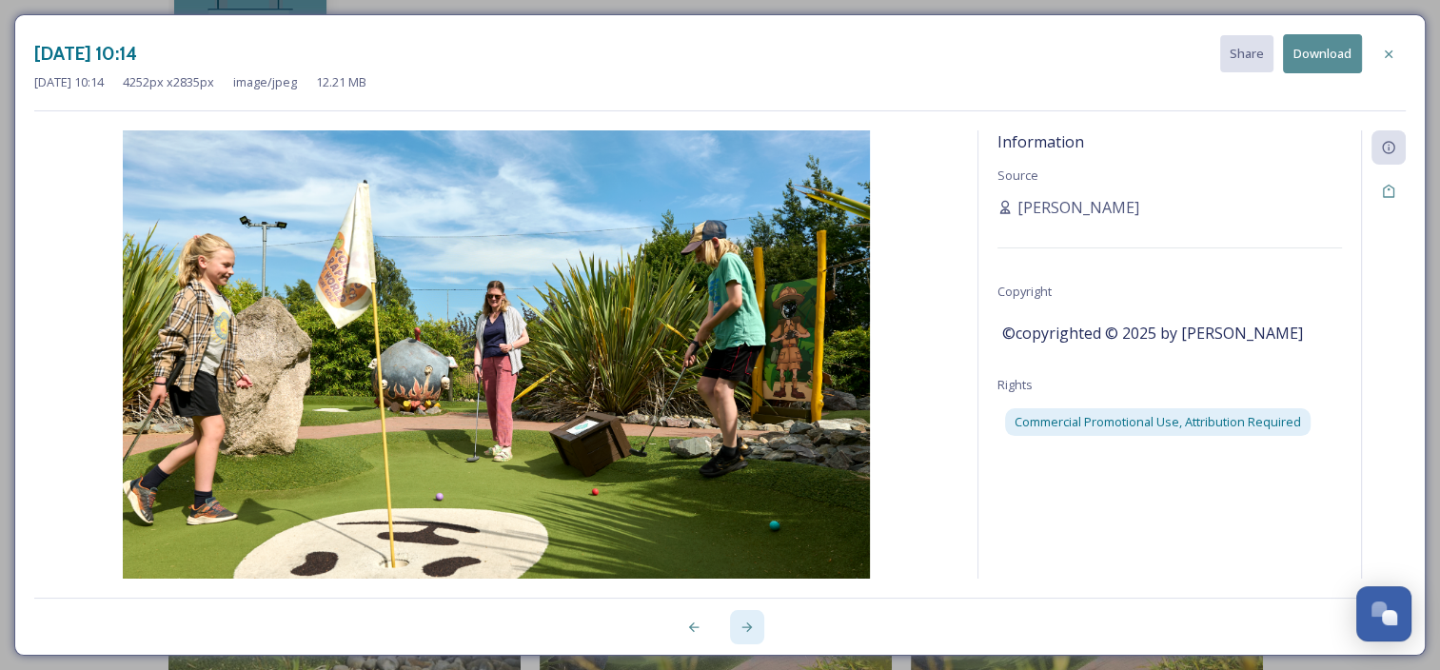
click at [755, 626] on div at bounding box center [747, 627] width 34 height 34
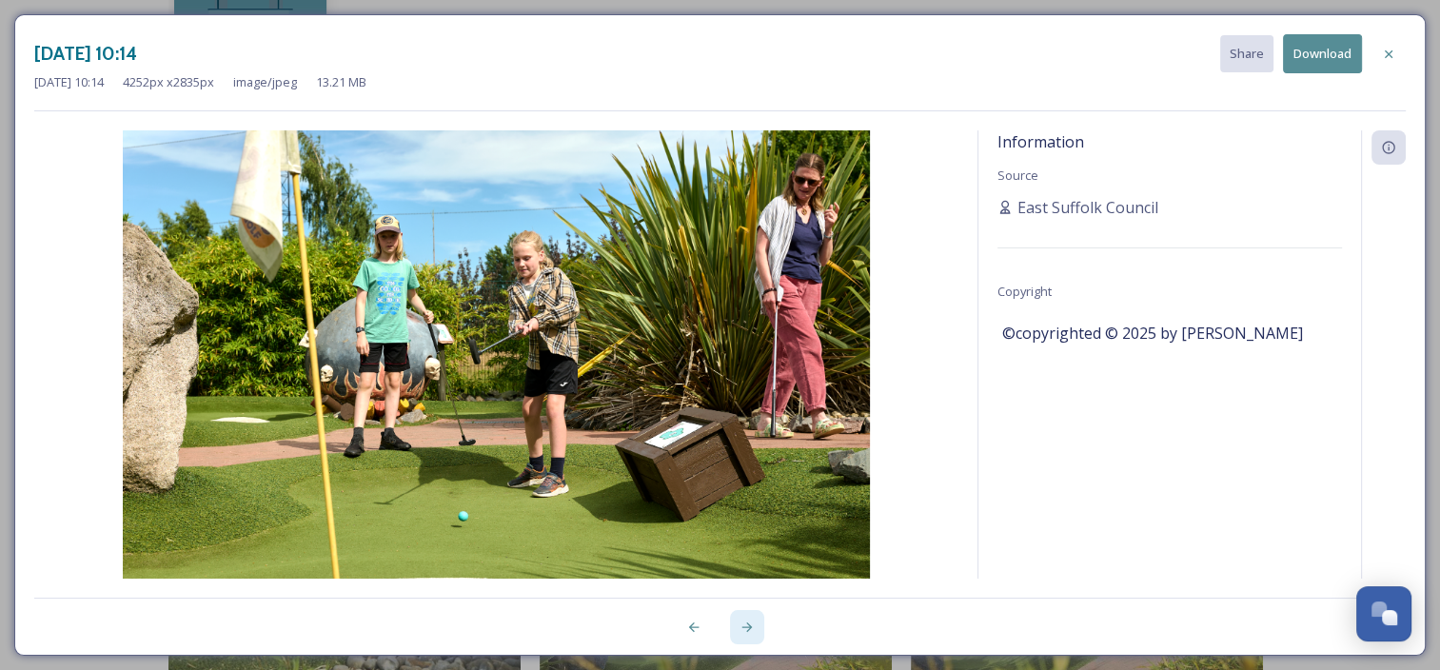
click at [755, 626] on div at bounding box center [747, 627] width 34 height 34
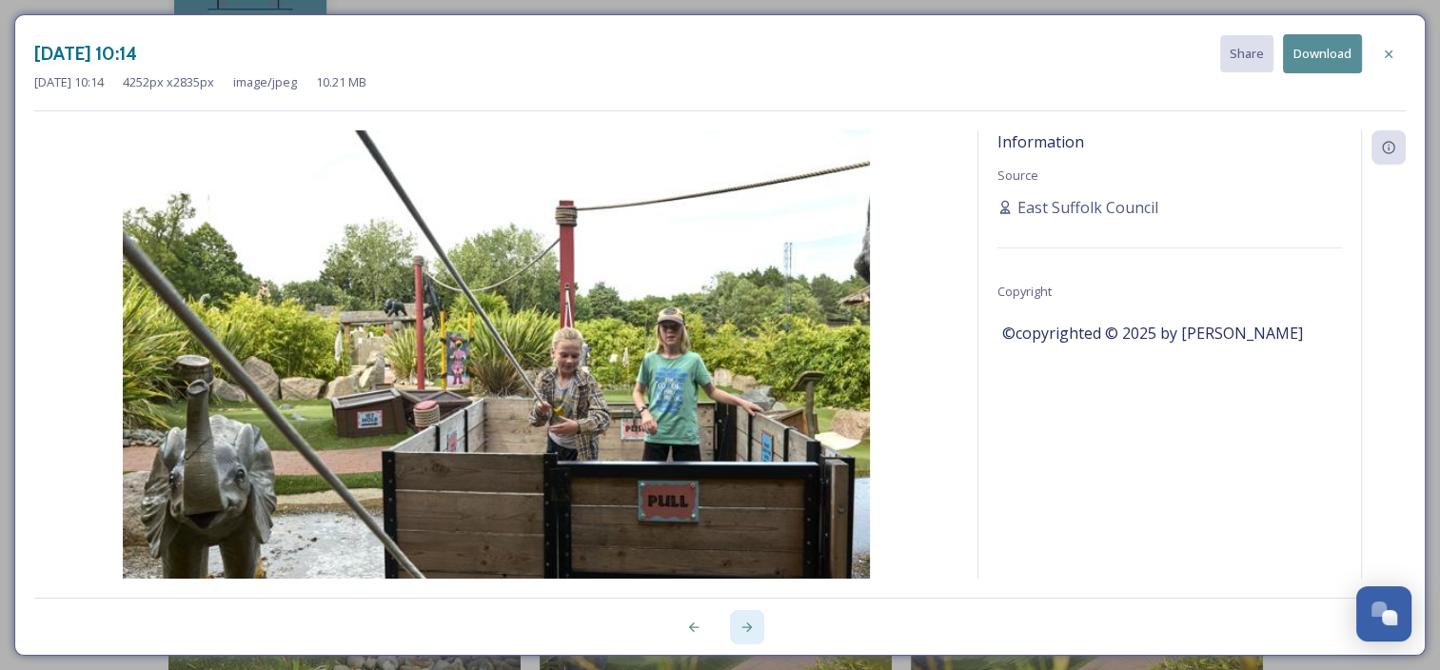
click at [755, 626] on div at bounding box center [747, 627] width 34 height 34
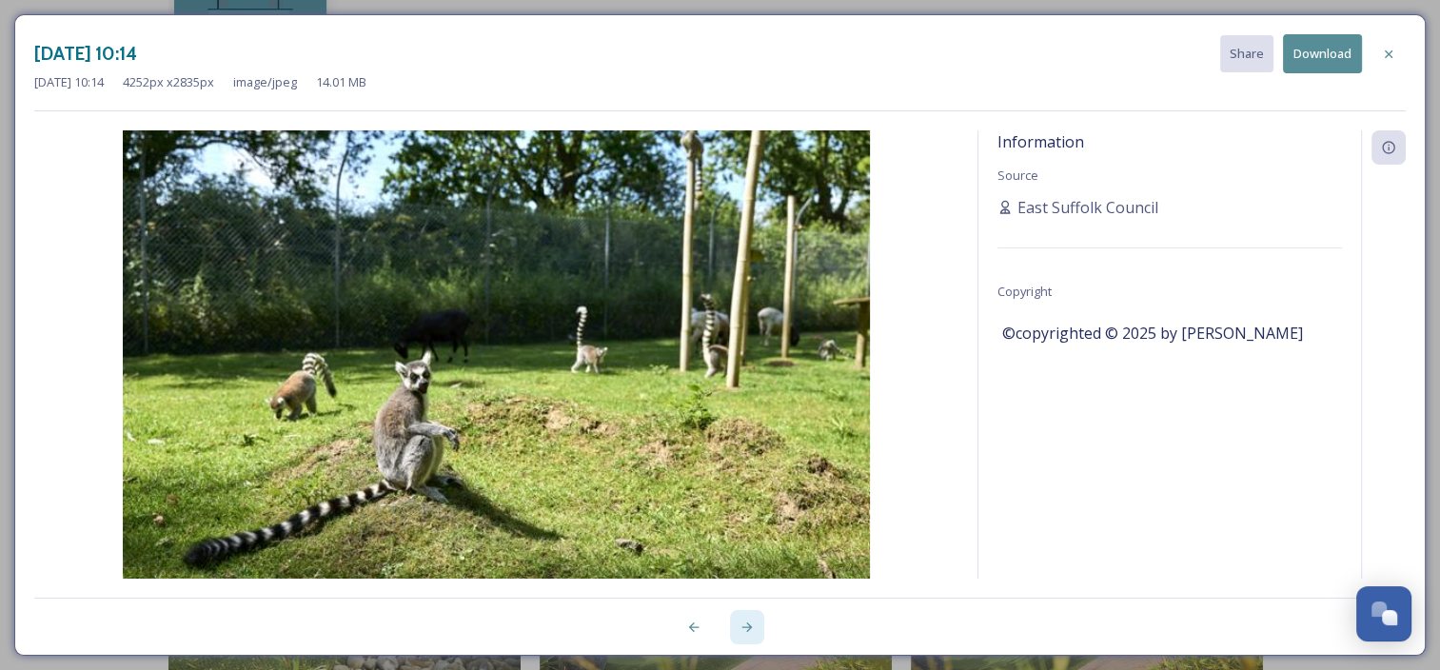
click at [755, 626] on div at bounding box center [747, 627] width 34 height 34
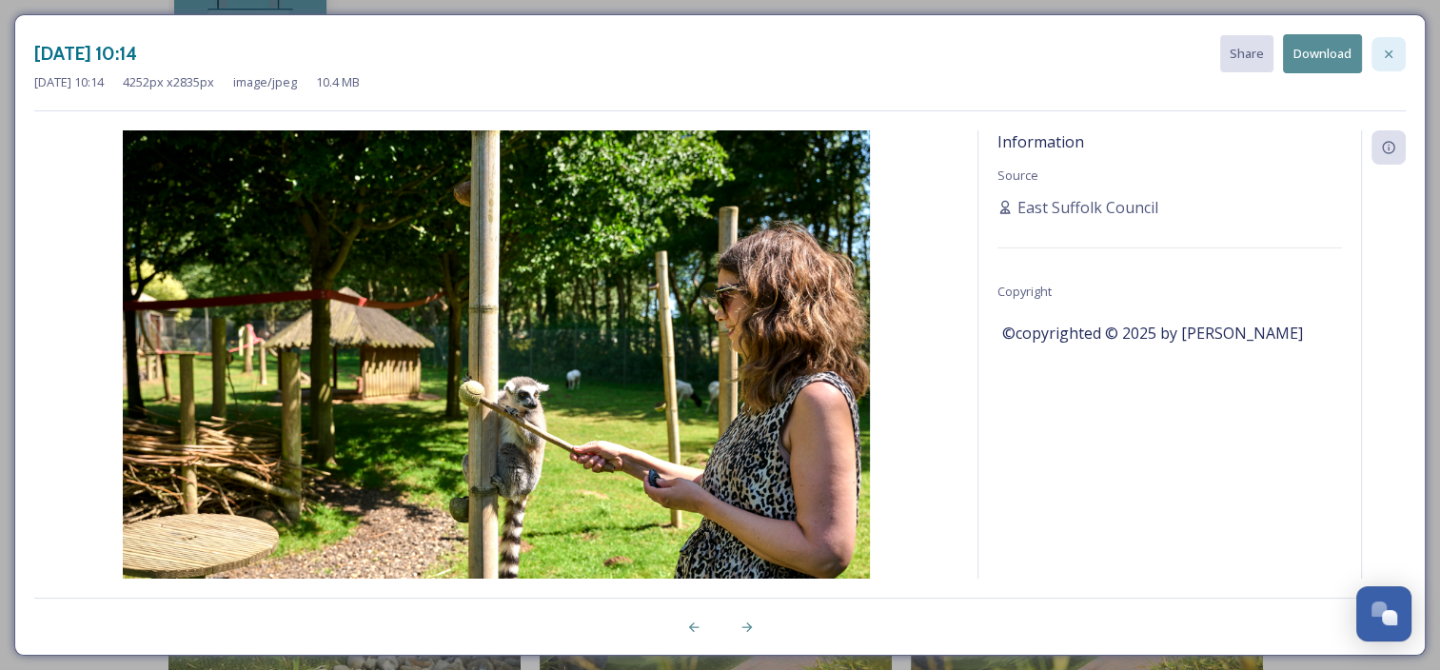
click at [1391, 48] on icon at bounding box center [1388, 54] width 15 height 15
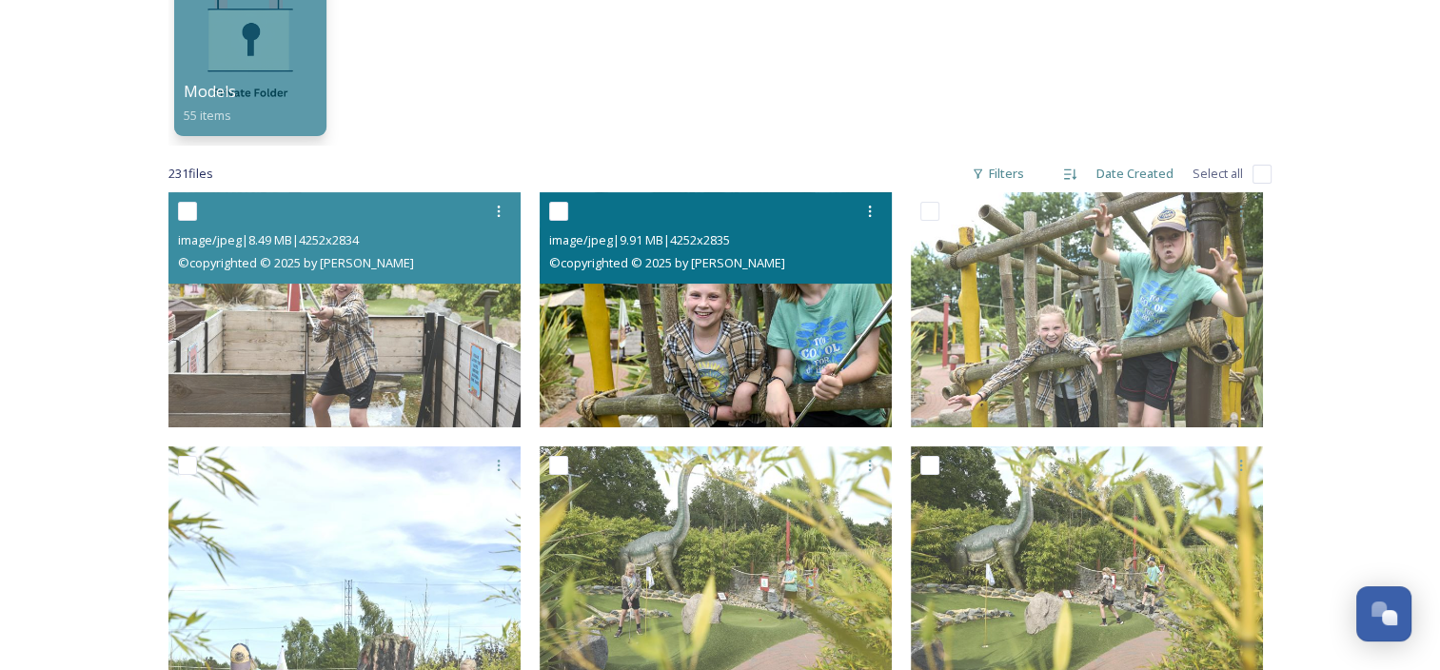
click at [788, 357] on img at bounding box center [716, 309] width 352 height 235
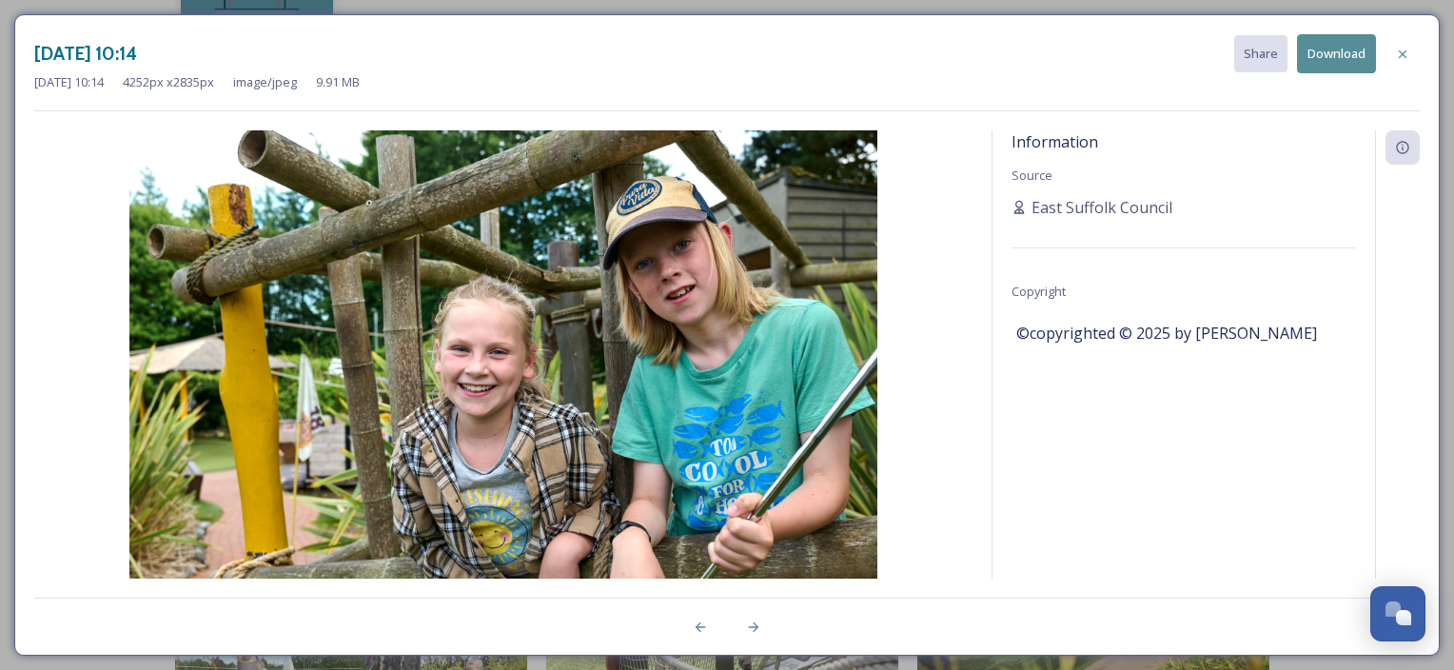
click at [1074, 479] on div "Information Source East Suffolk Council Copyright ©copyrighted © 2025 by [PERSO…" at bounding box center [1184, 379] width 383 height 499
click at [1398, 53] on icon at bounding box center [1402, 54] width 15 height 15
